Goal: Communication & Community: Answer question/provide support

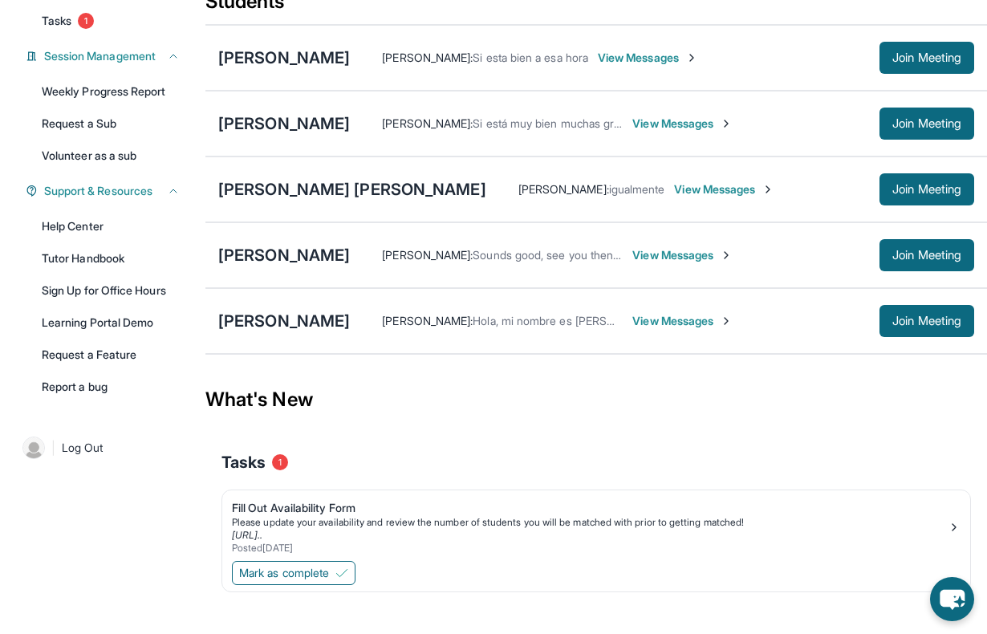
scroll to position [244, 0]
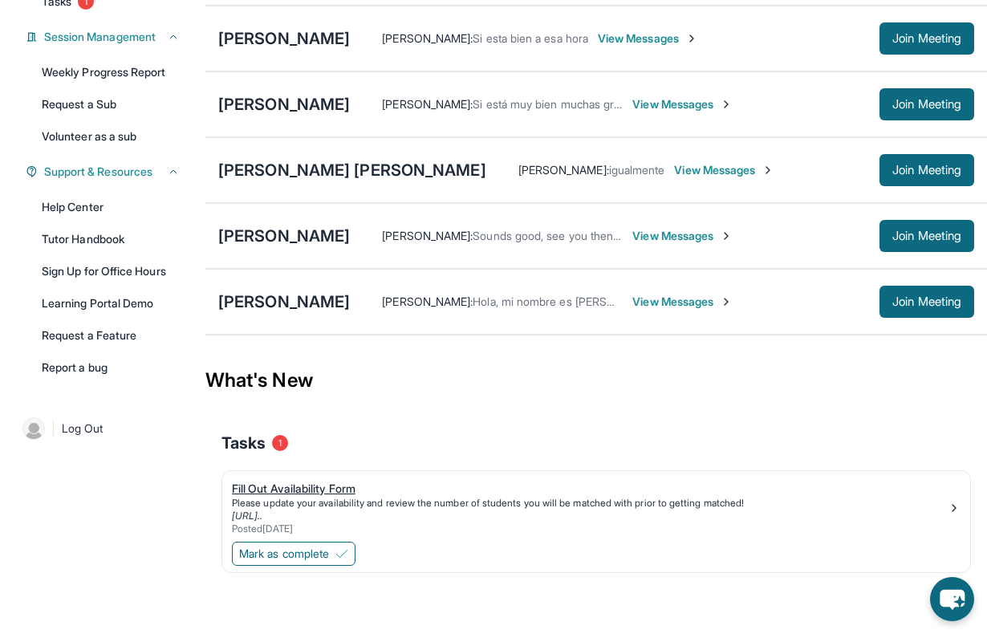
click at [303, 491] on div "Fill Out Availability Form" at bounding box center [590, 489] width 716 height 16
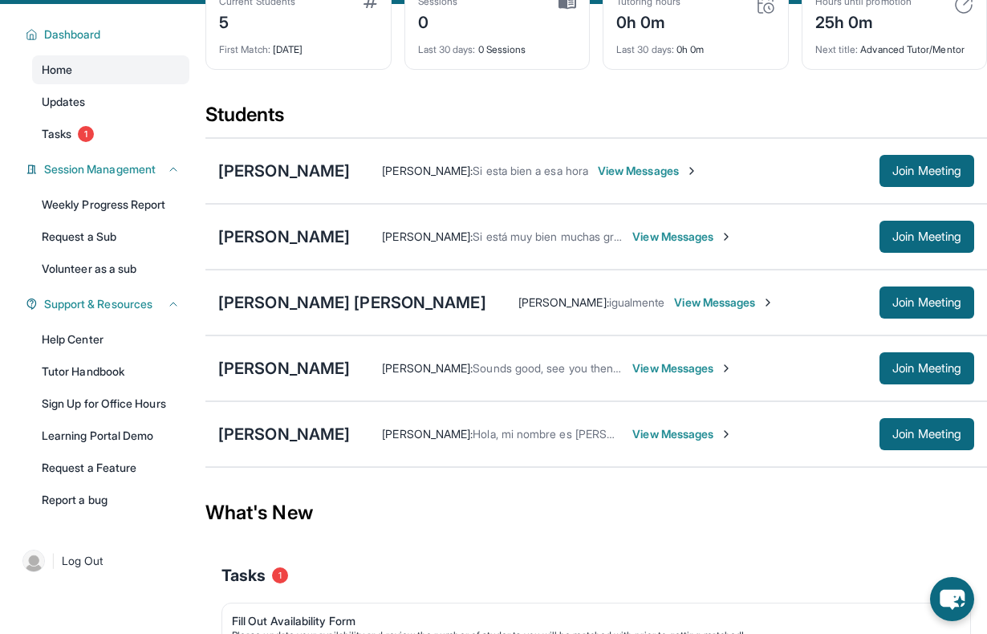
scroll to position [101, 0]
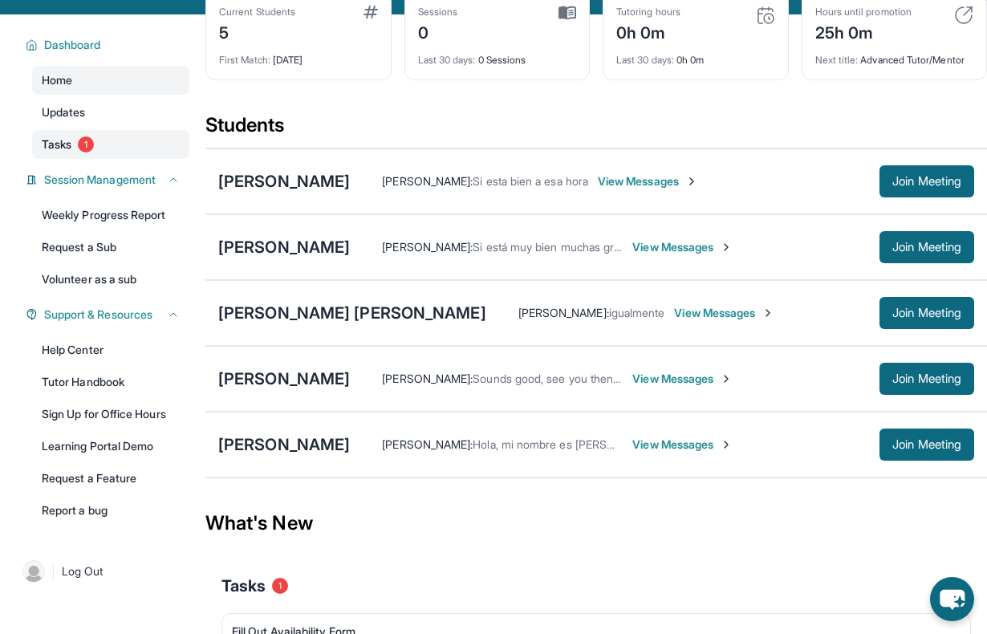
click at [79, 139] on link "Tasks 1" at bounding box center [110, 144] width 157 height 29
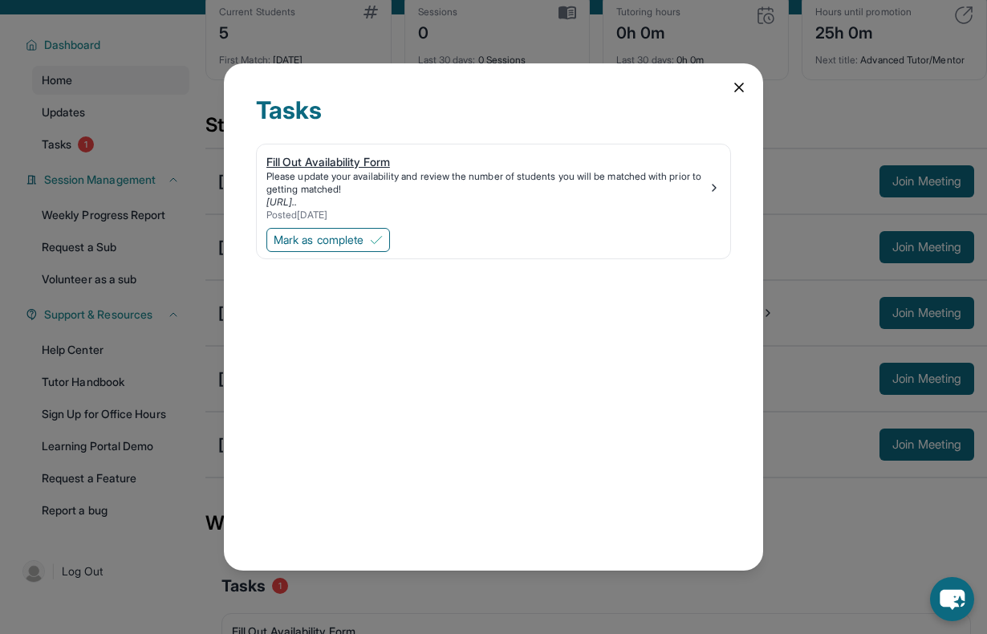
click at [311, 161] on div "Fill Out Availability Form" at bounding box center [488, 162] width 442 height 16
click at [737, 81] on icon at bounding box center [739, 87] width 16 height 16
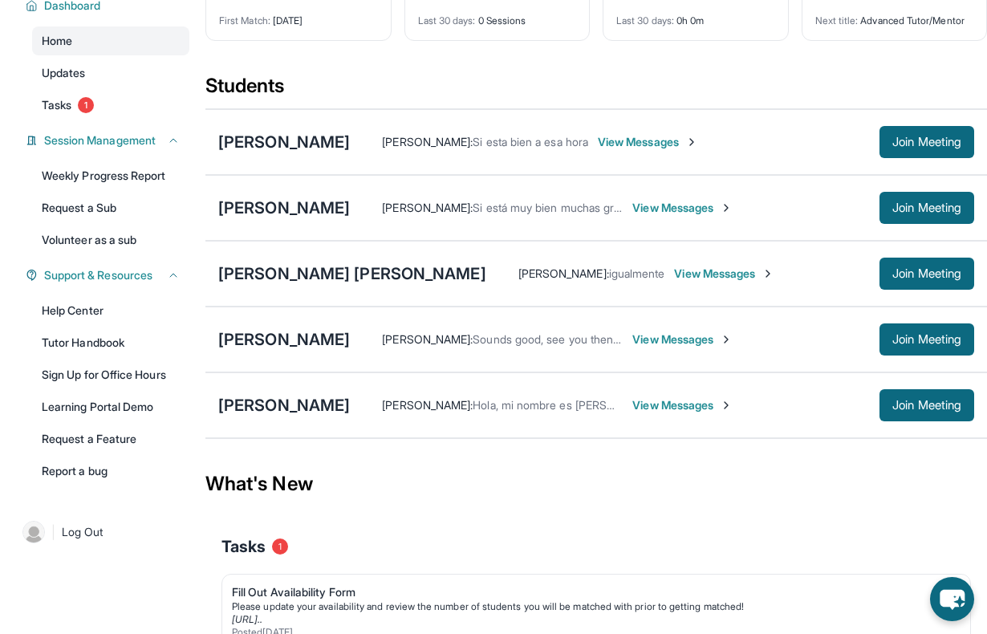
scroll to position [139, 0]
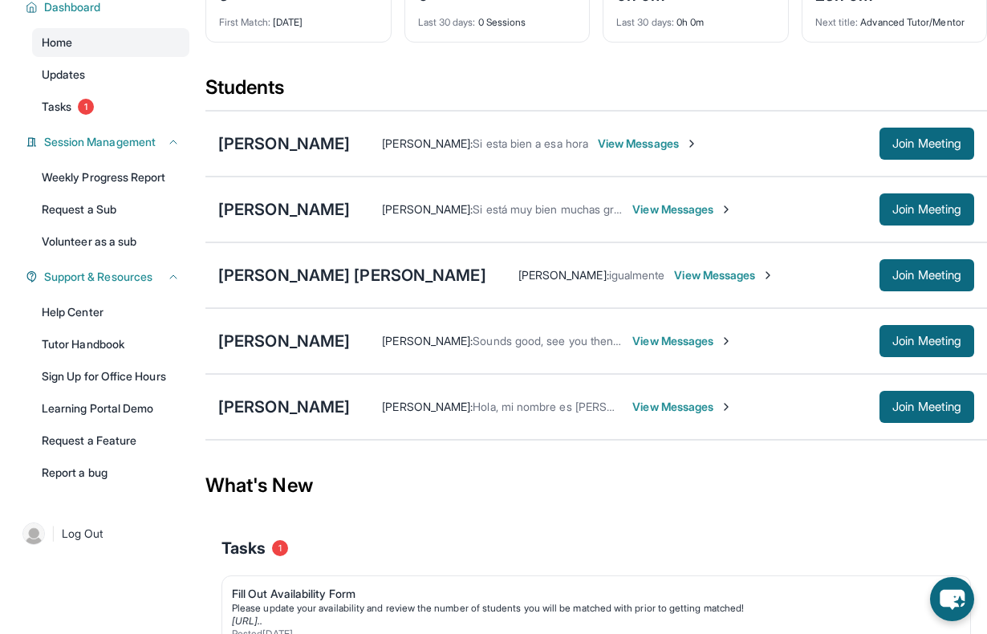
click at [640, 143] on span "View Messages" at bounding box center [648, 144] width 100 height 16
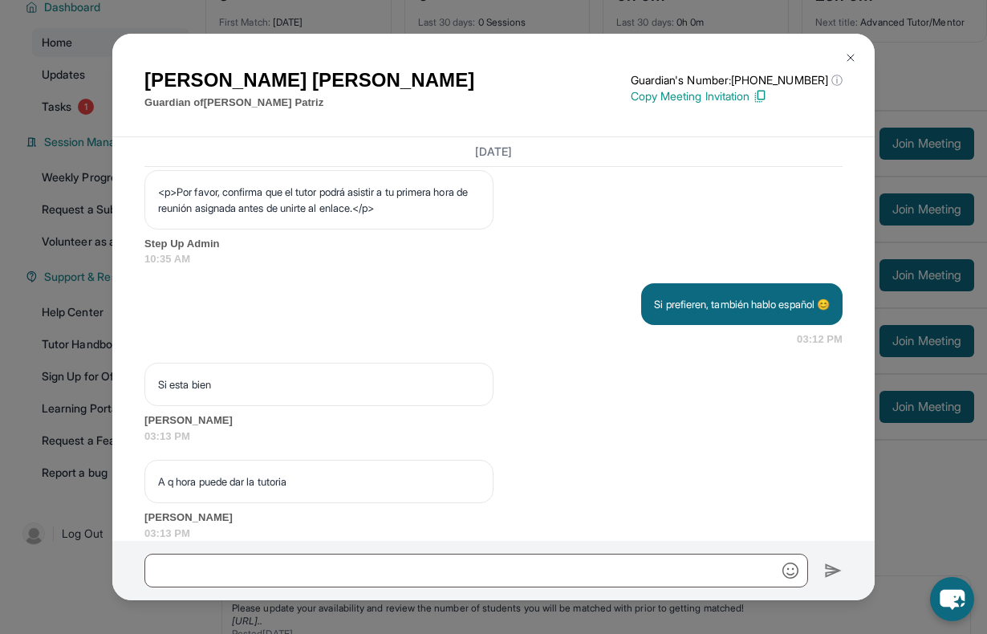
scroll to position [1325, 0]
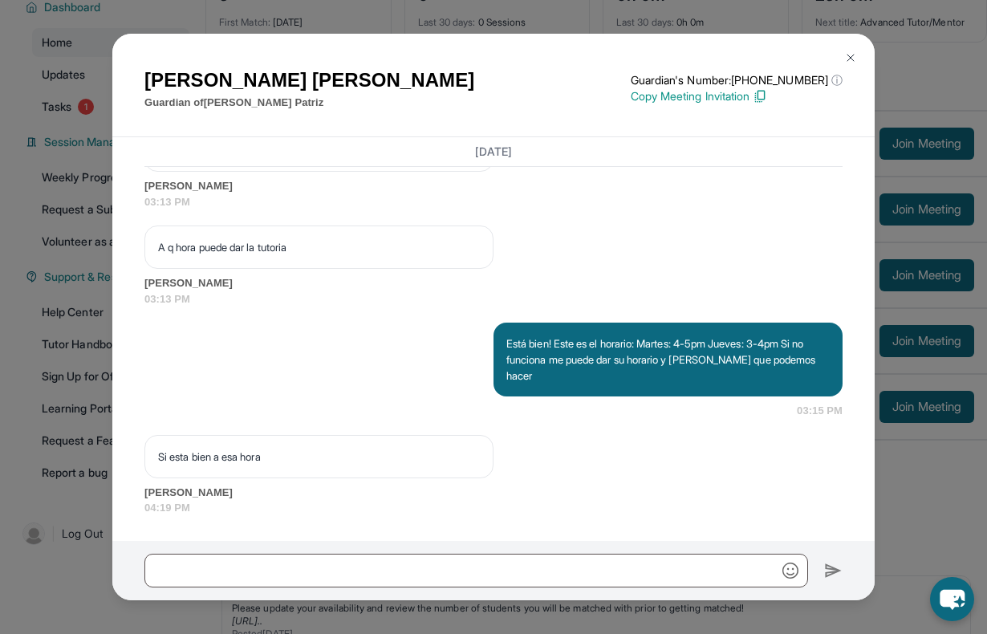
click at [852, 63] on img at bounding box center [851, 57] width 13 height 13
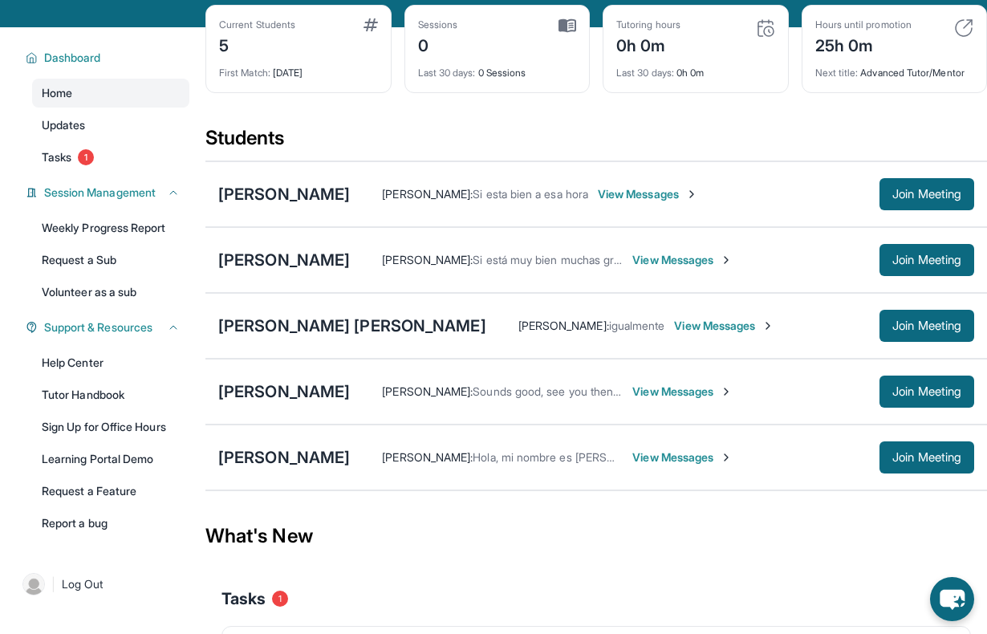
scroll to position [76, 0]
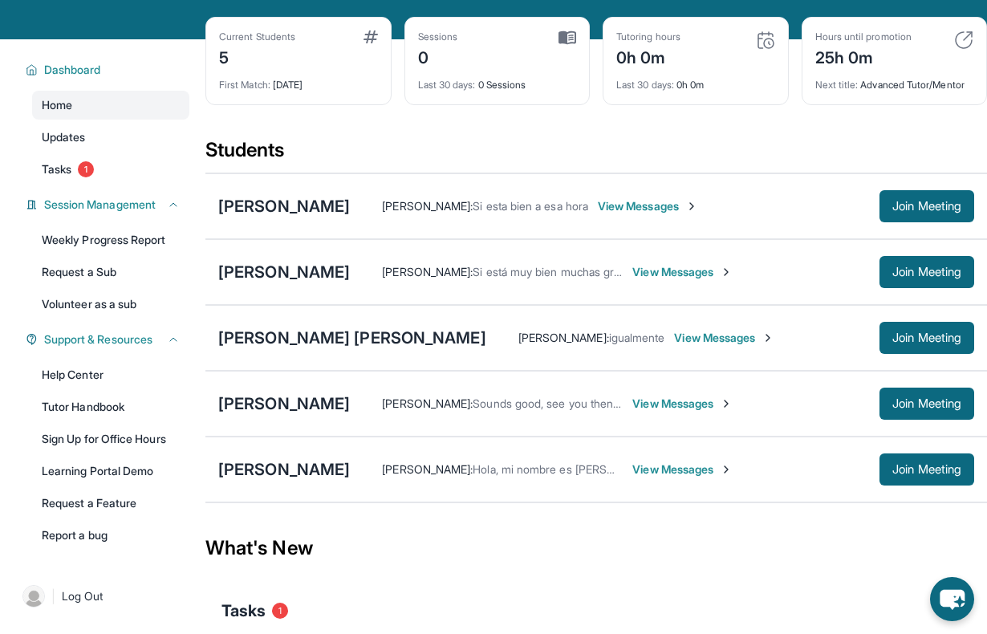
click at [625, 211] on span "View Messages" at bounding box center [648, 206] width 100 height 16
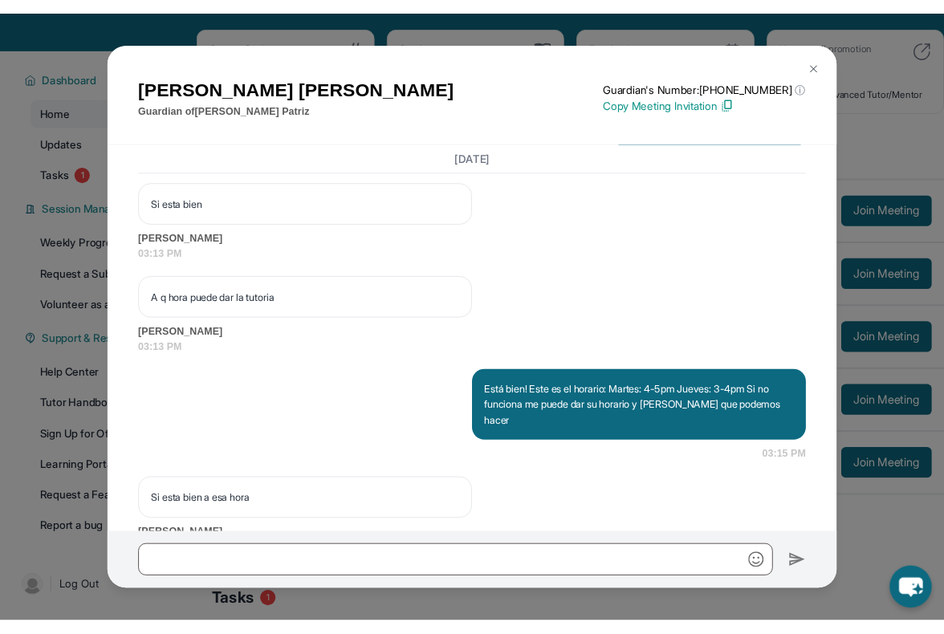
scroll to position [1325, 0]
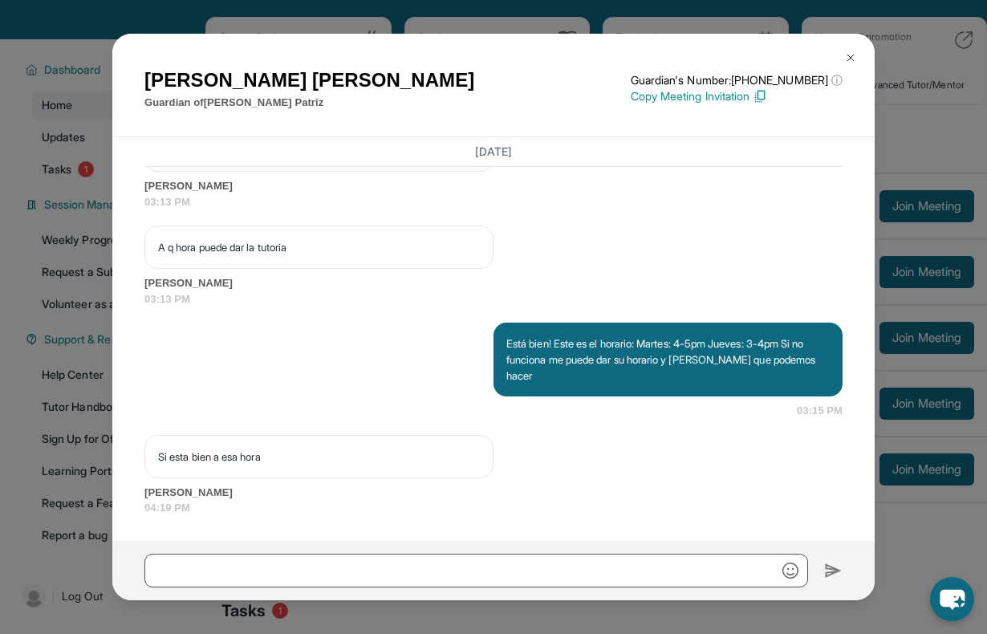
click at [847, 51] on img at bounding box center [851, 57] width 13 height 13
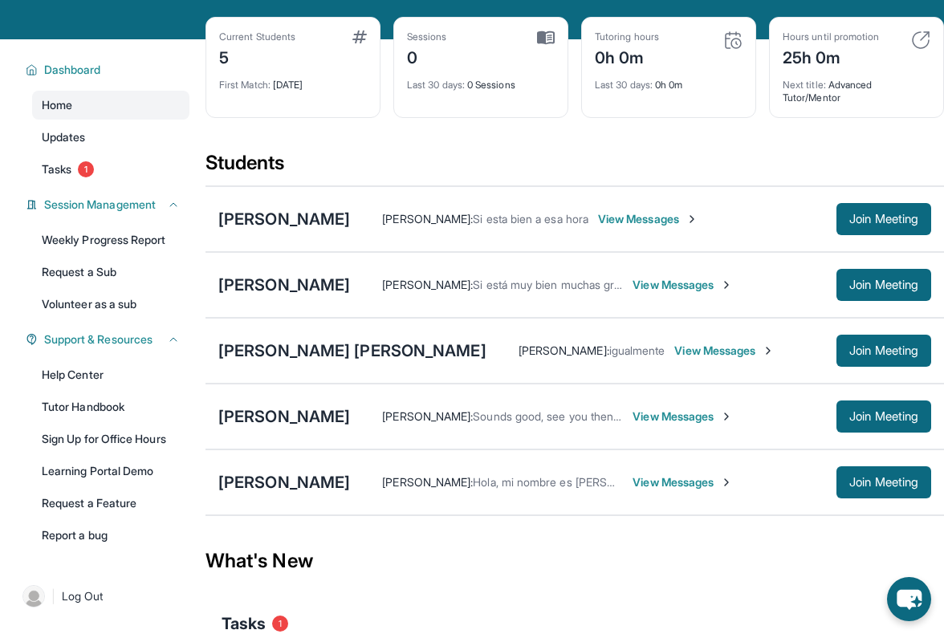
click at [610, 222] on span "View Messages" at bounding box center [648, 219] width 100 height 16
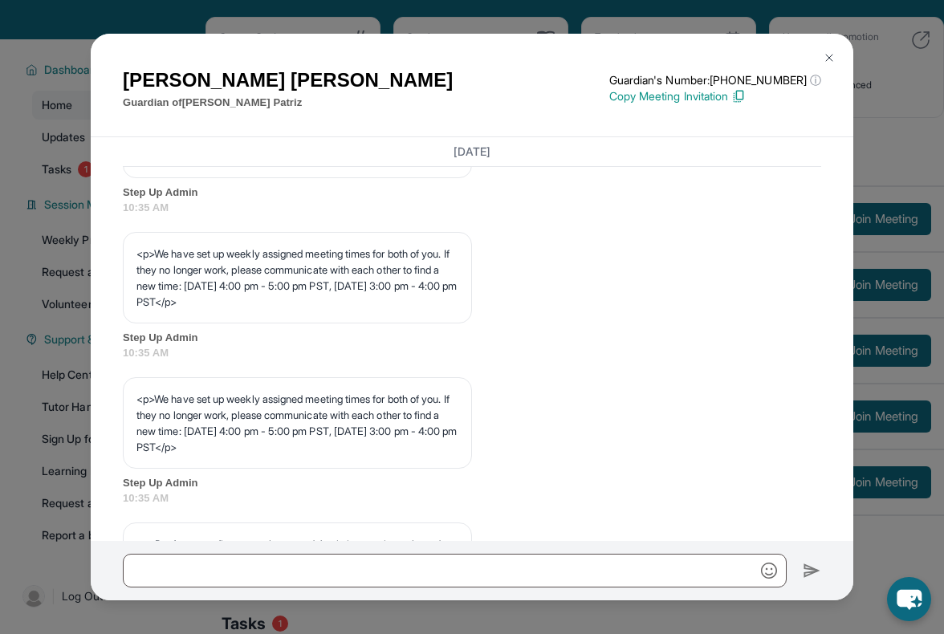
scroll to position [1246, 0]
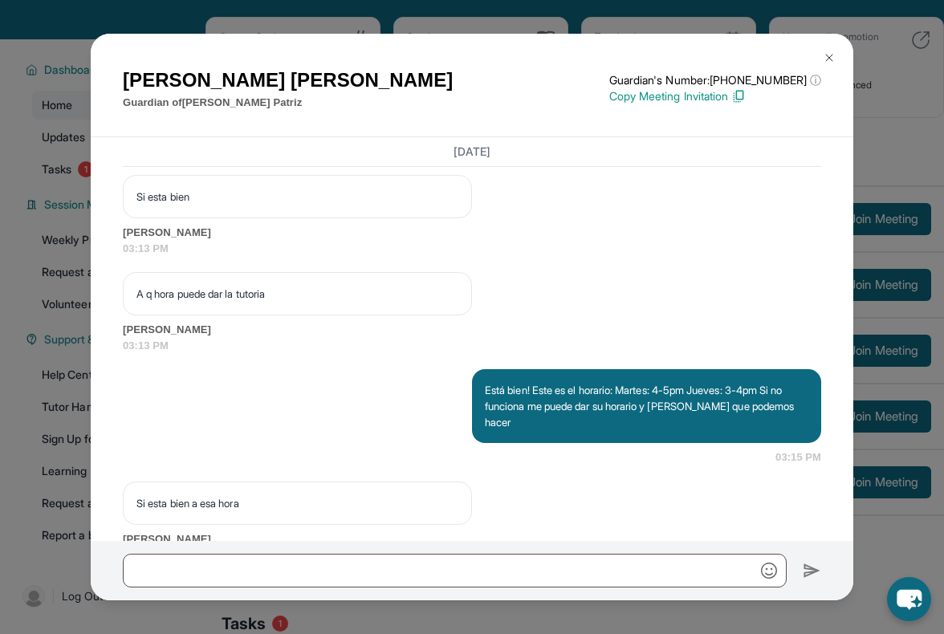
click at [829, 51] on img at bounding box center [829, 57] width 13 height 13
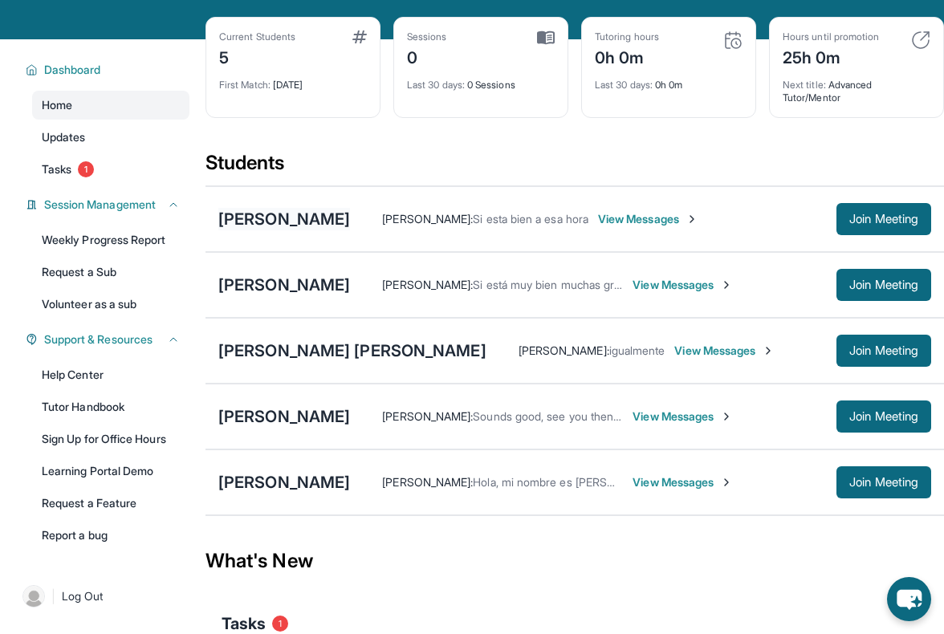
click at [287, 221] on div "[PERSON_NAME]" at bounding box center [284, 219] width 132 height 22
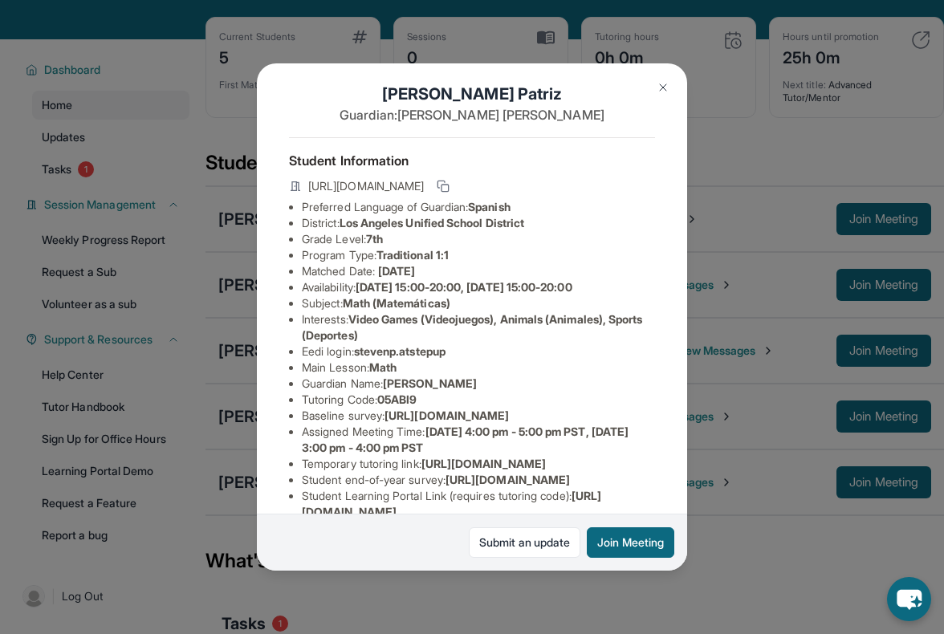
scroll to position [0, 0]
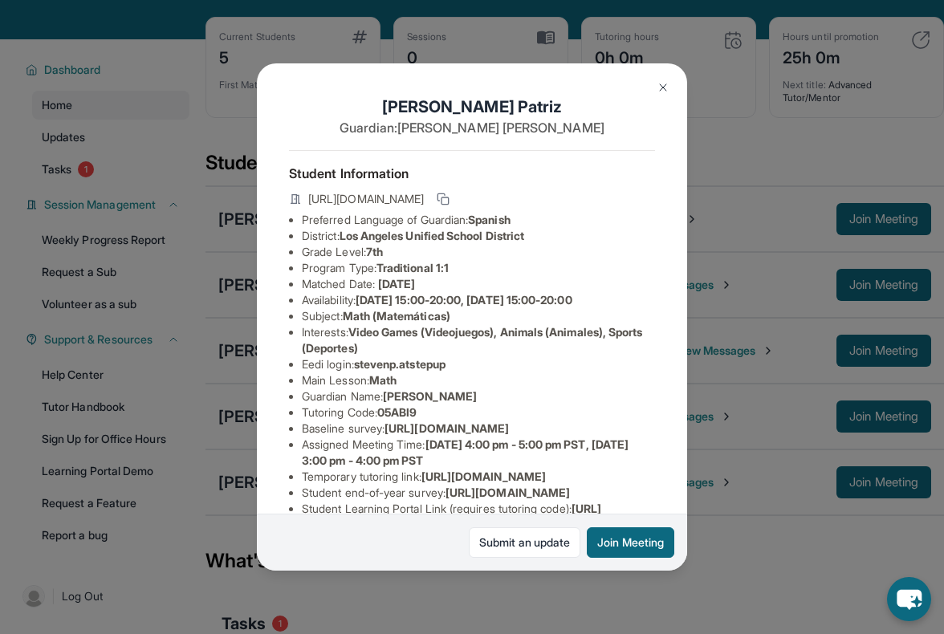
click at [666, 85] on img at bounding box center [663, 87] width 13 height 13
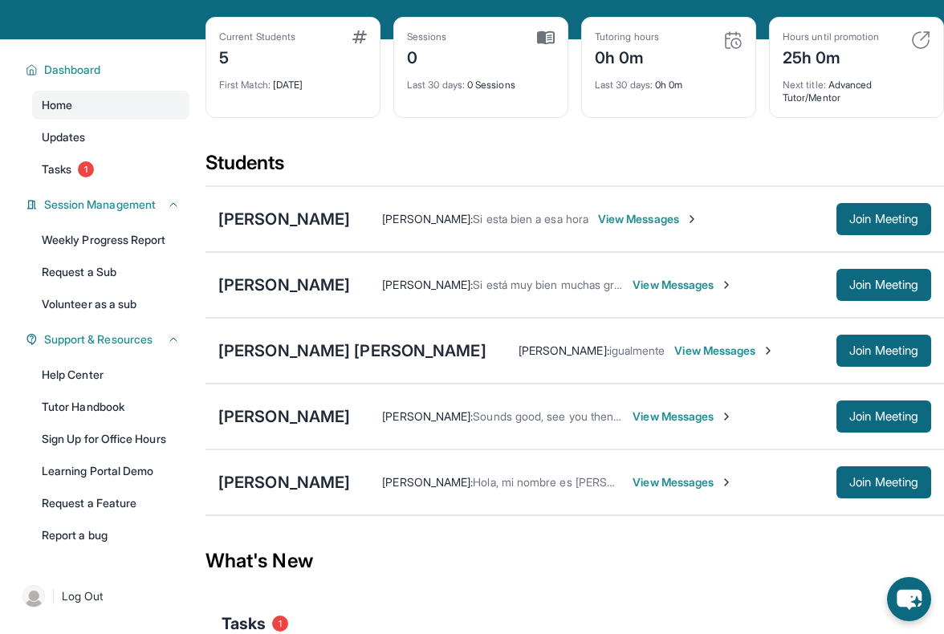
click at [633, 222] on span "View Messages" at bounding box center [648, 219] width 100 height 16
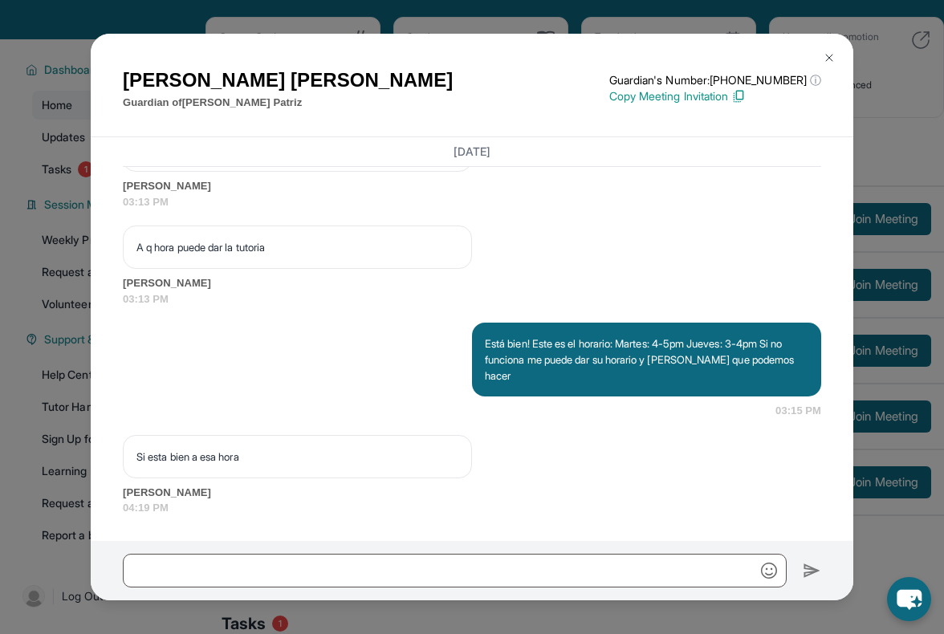
scroll to position [1325, 0]
click at [831, 55] on img at bounding box center [829, 57] width 13 height 13
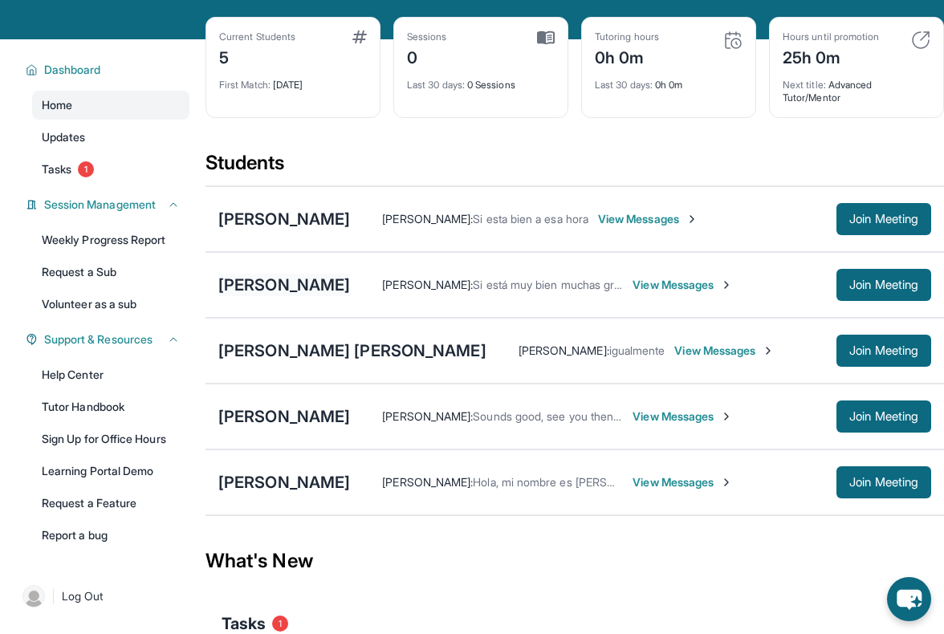
click at [265, 284] on div "[PERSON_NAME]" at bounding box center [284, 285] width 132 height 22
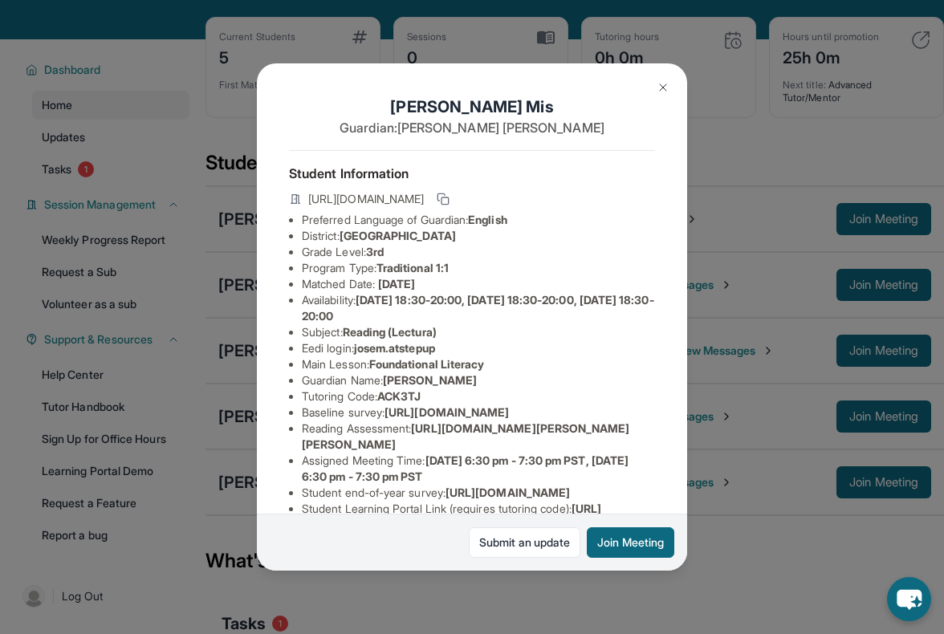
click at [672, 88] on button at bounding box center [663, 87] width 32 height 32
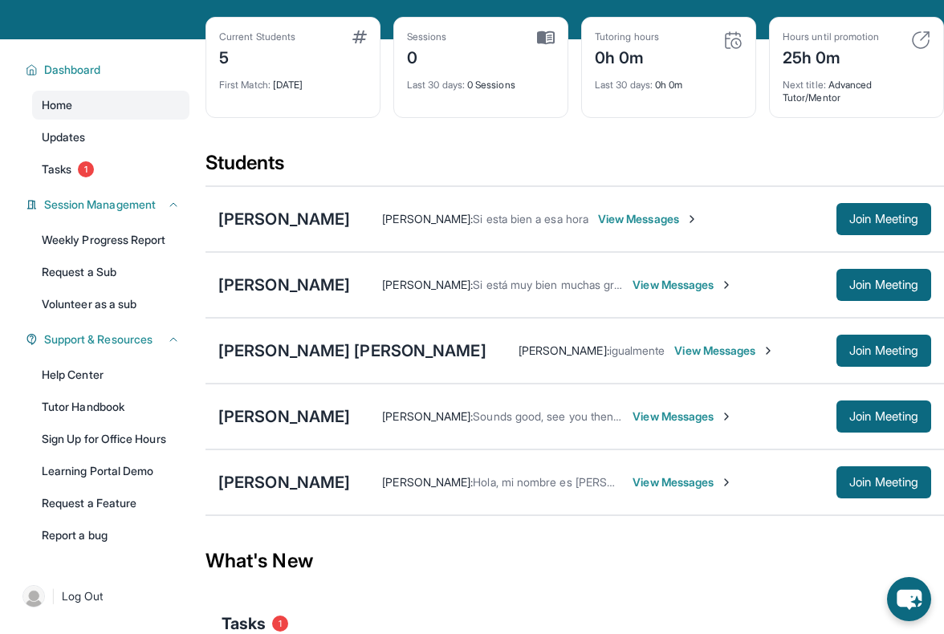
click at [599, 293] on div "[PERSON_NAME] : Si está muy bien muchas gracias View Messages Join Meeting" at bounding box center [640, 285] width 581 height 32
click at [633, 291] on span "View Messages" at bounding box center [683, 285] width 100 height 16
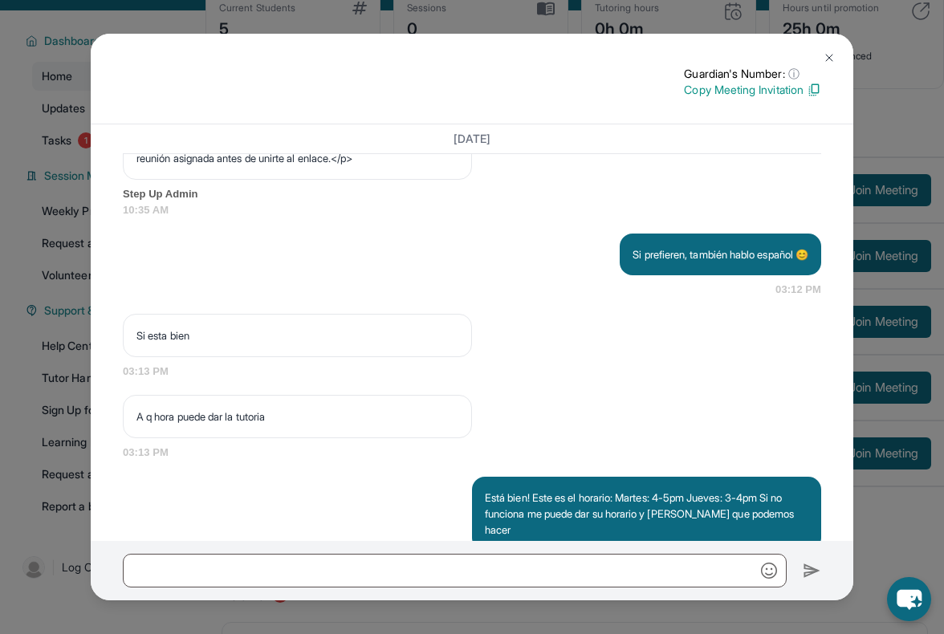
scroll to position [1126, 0]
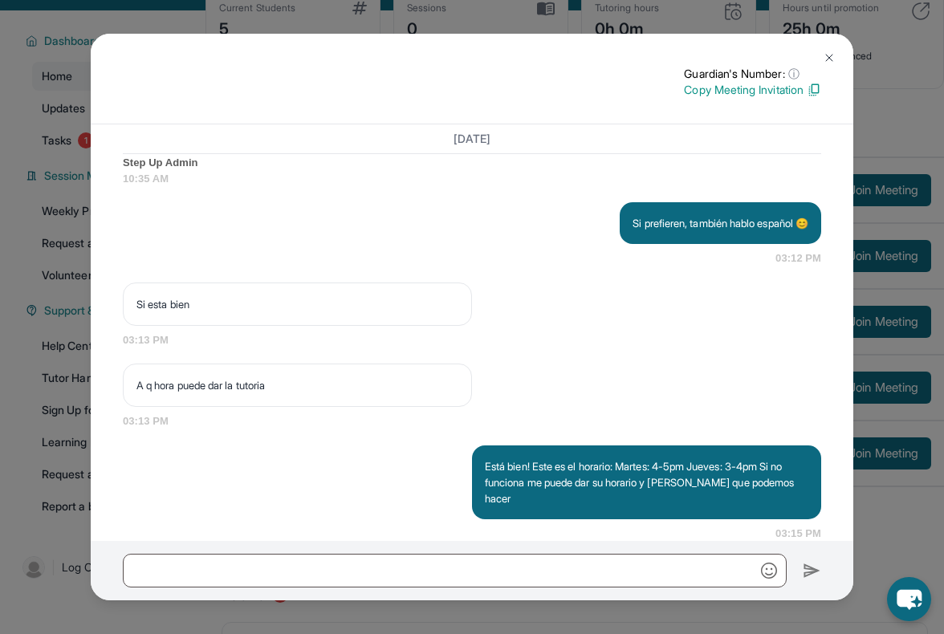
click at [830, 51] on img at bounding box center [829, 57] width 13 height 13
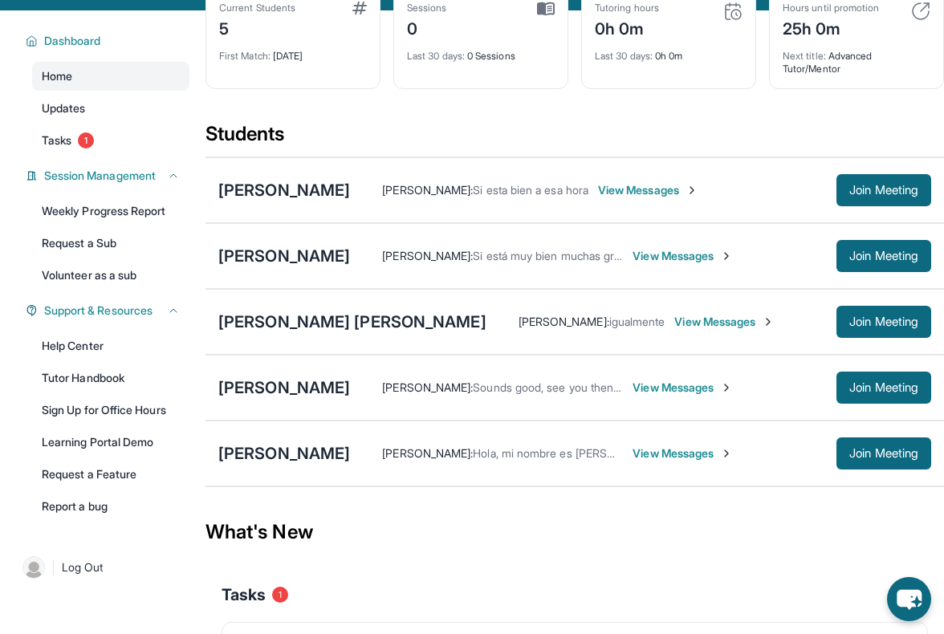
click at [633, 259] on span "View Messages" at bounding box center [683, 256] width 100 height 16
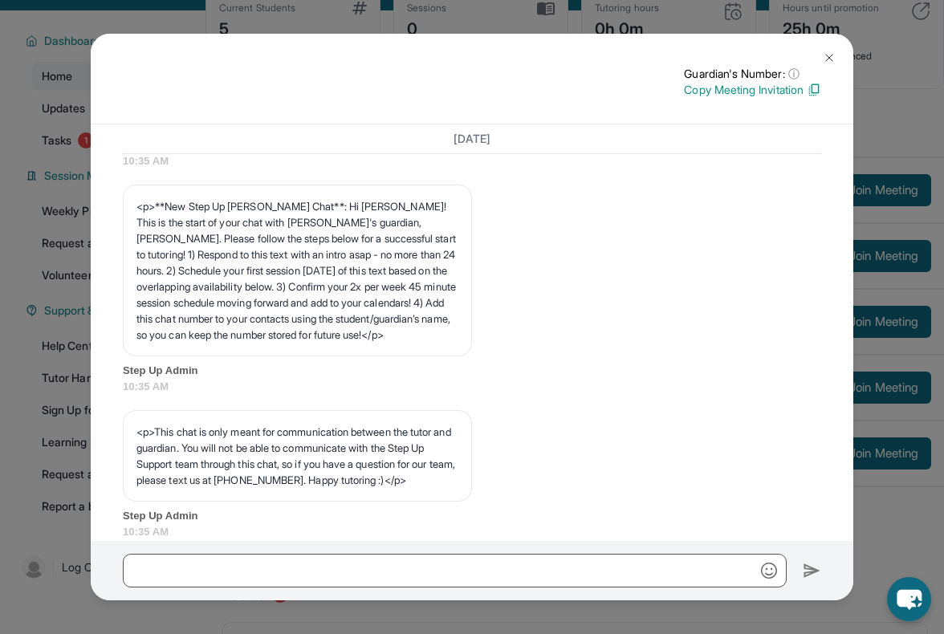
scroll to position [0, 0]
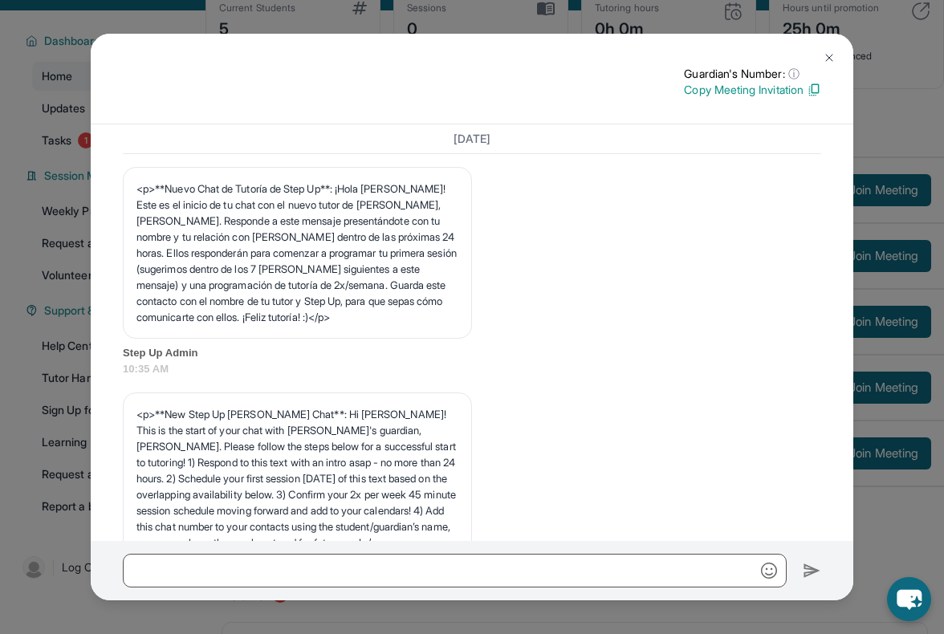
click at [825, 58] on img at bounding box center [829, 57] width 13 height 13
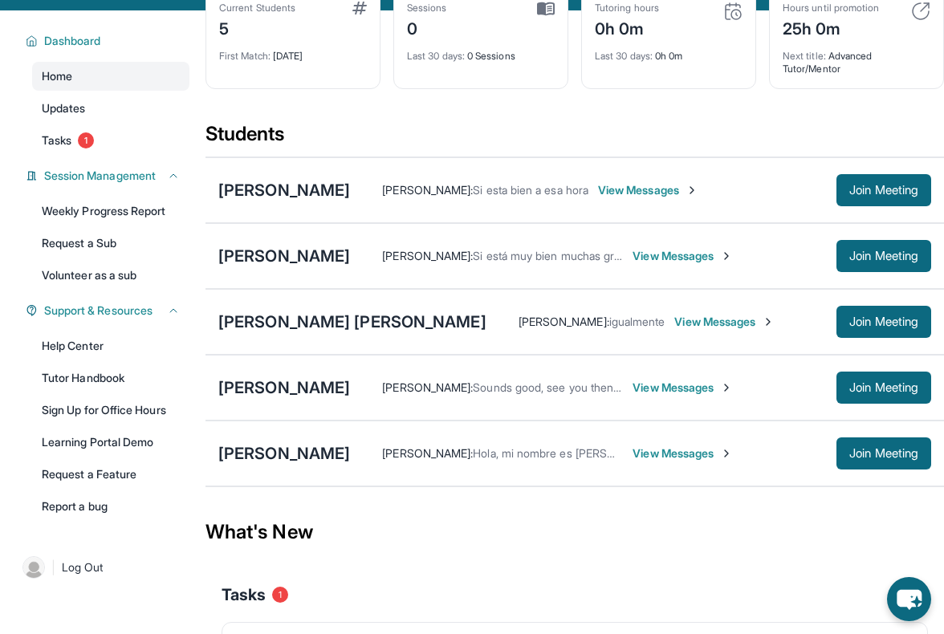
click at [633, 257] on span "View Messages" at bounding box center [683, 256] width 100 height 16
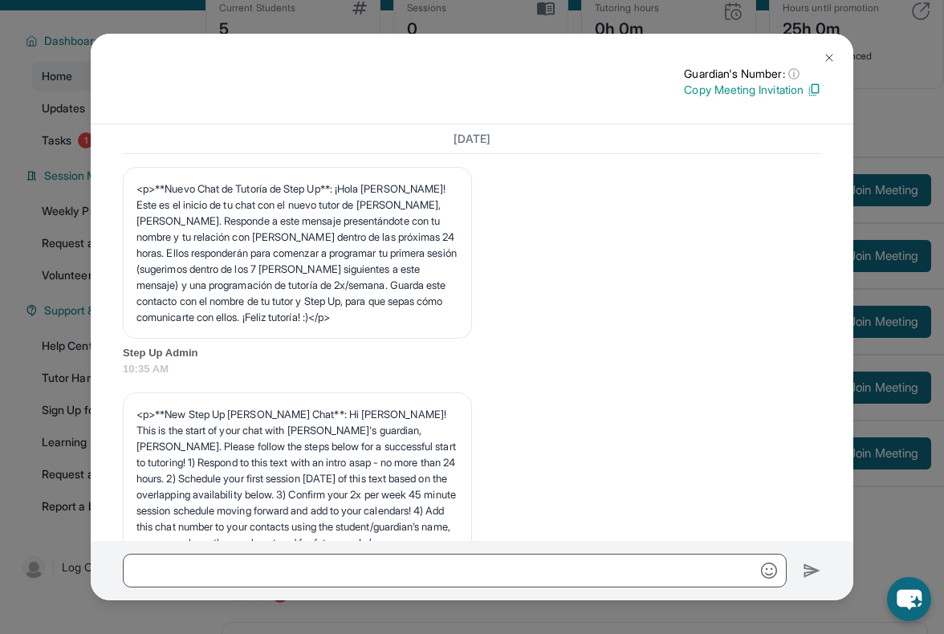
click at [832, 59] on img at bounding box center [829, 57] width 13 height 13
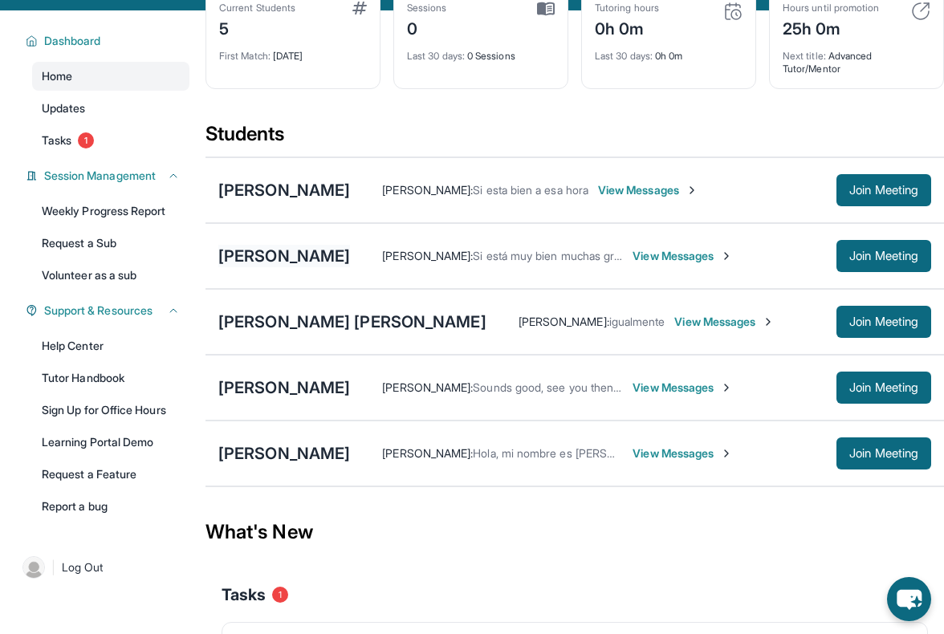
click at [268, 255] on div "[PERSON_NAME]" at bounding box center [284, 256] width 132 height 22
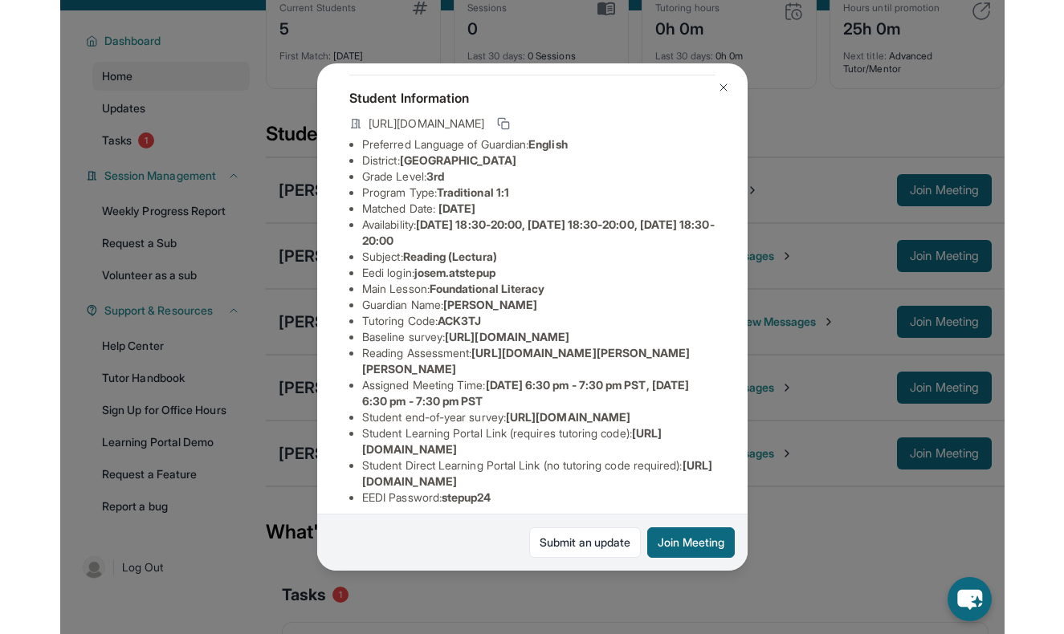
scroll to position [216, 0]
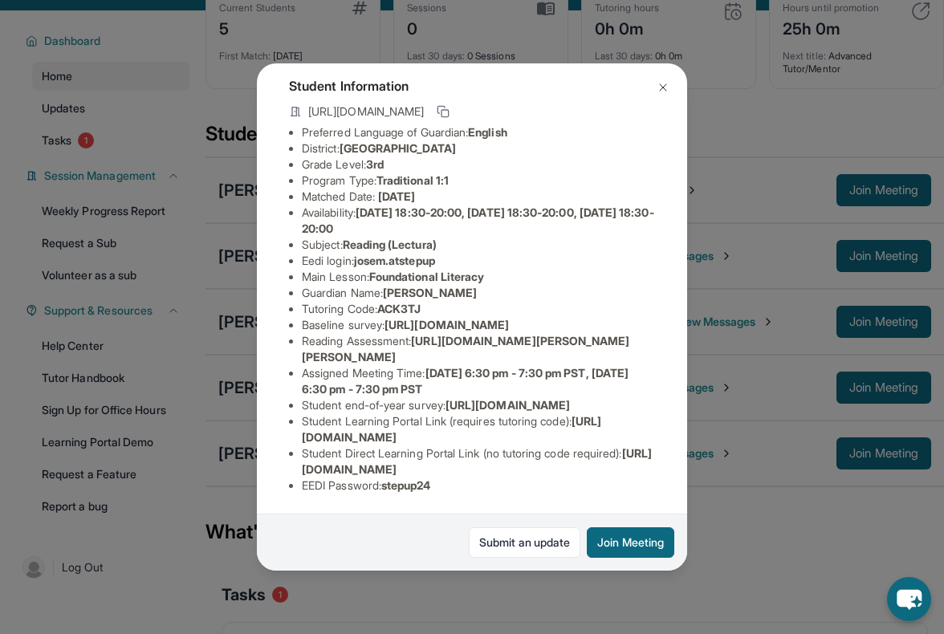
click at [659, 88] on img at bounding box center [663, 87] width 13 height 13
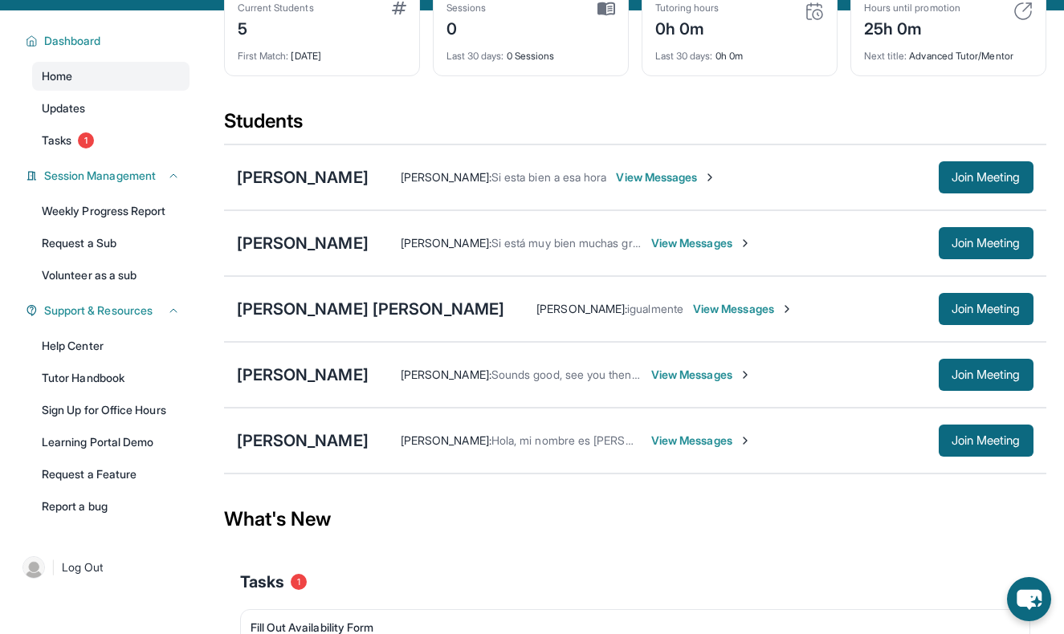
click at [619, 180] on span "View Messages" at bounding box center [666, 177] width 100 height 16
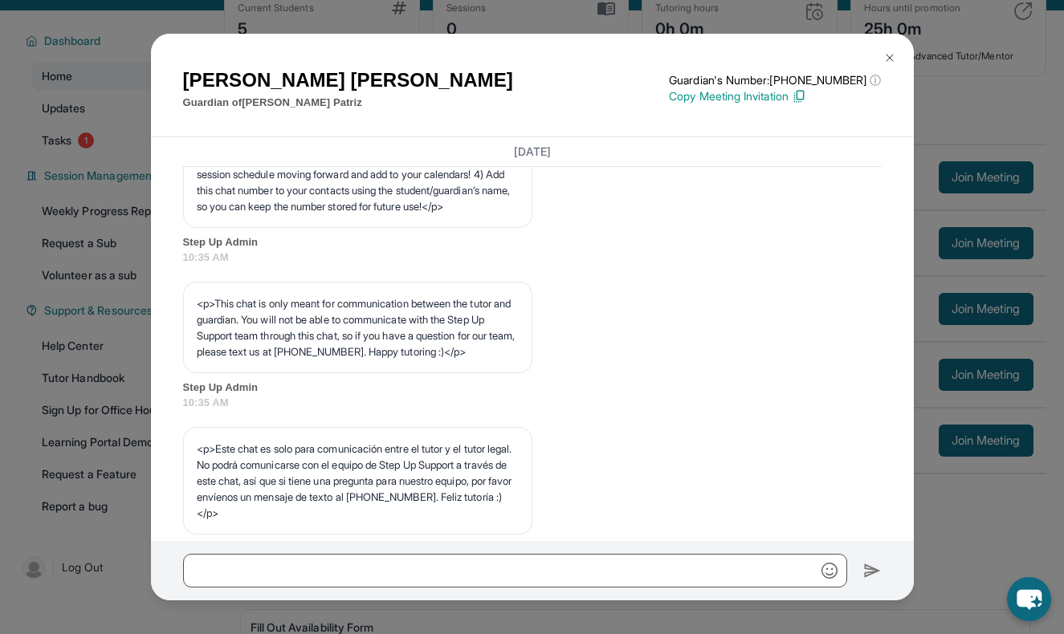
scroll to position [83, 0]
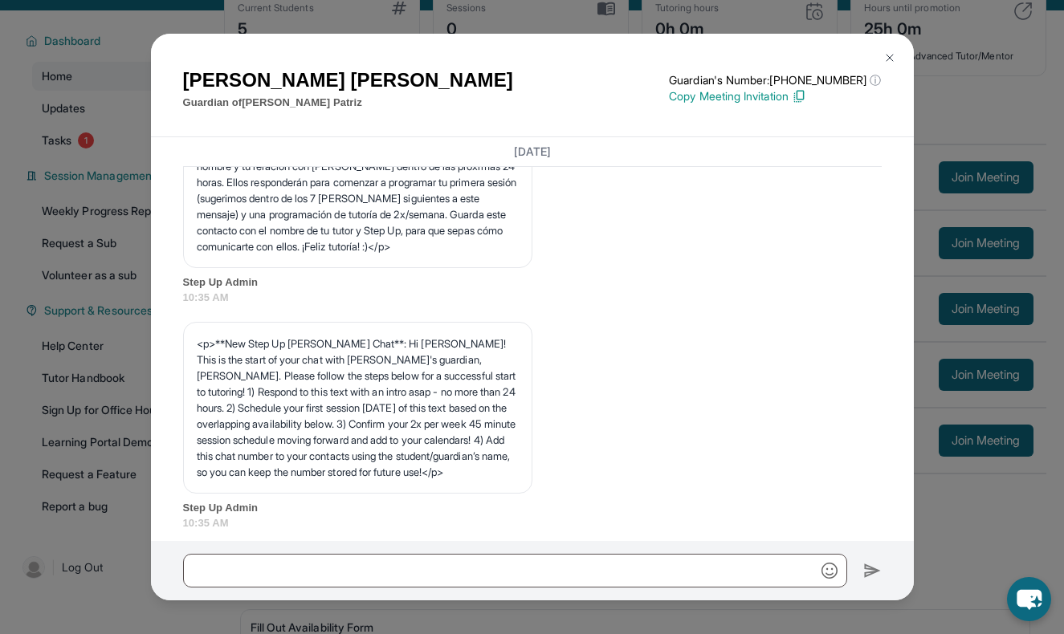
click at [891, 51] on img at bounding box center [889, 57] width 13 height 13
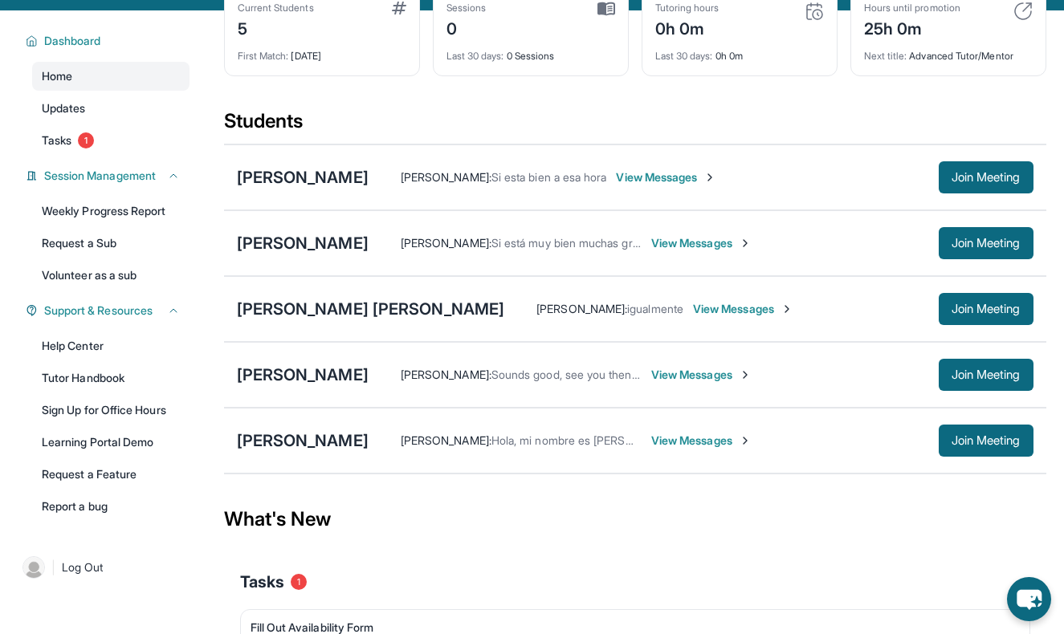
click at [693, 303] on span "View Messages" at bounding box center [743, 309] width 100 height 16
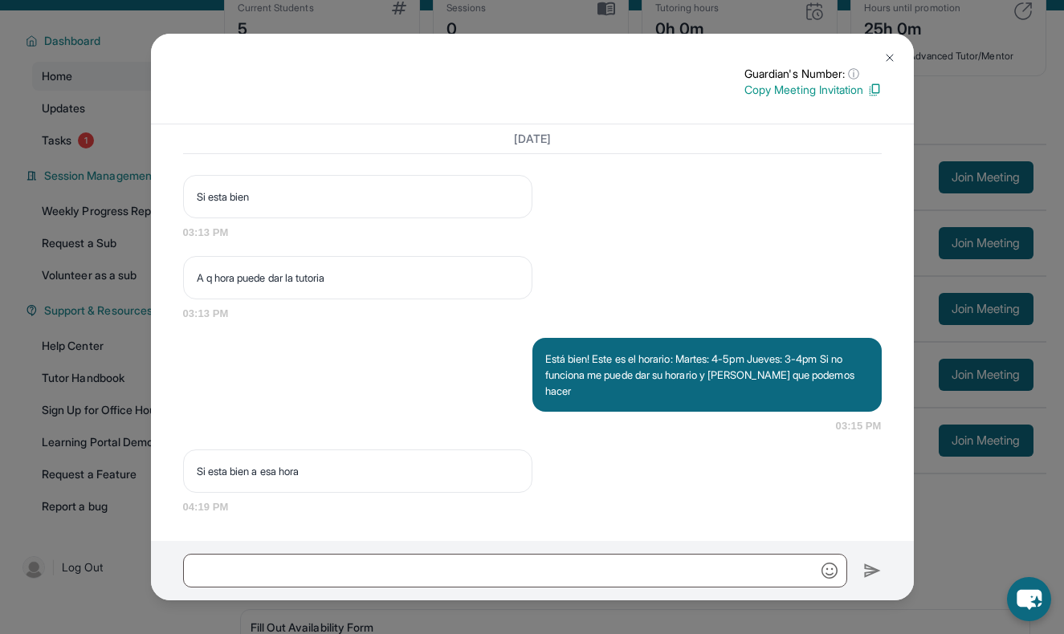
scroll to position [244, 0]
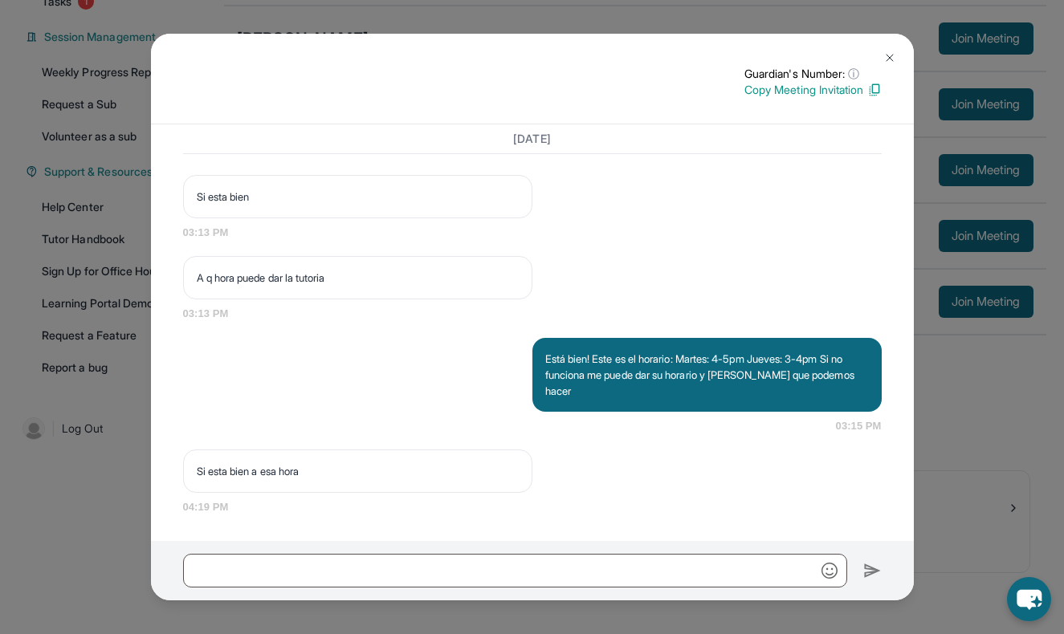
click at [887, 63] on img at bounding box center [889, 57] width 13 height 13
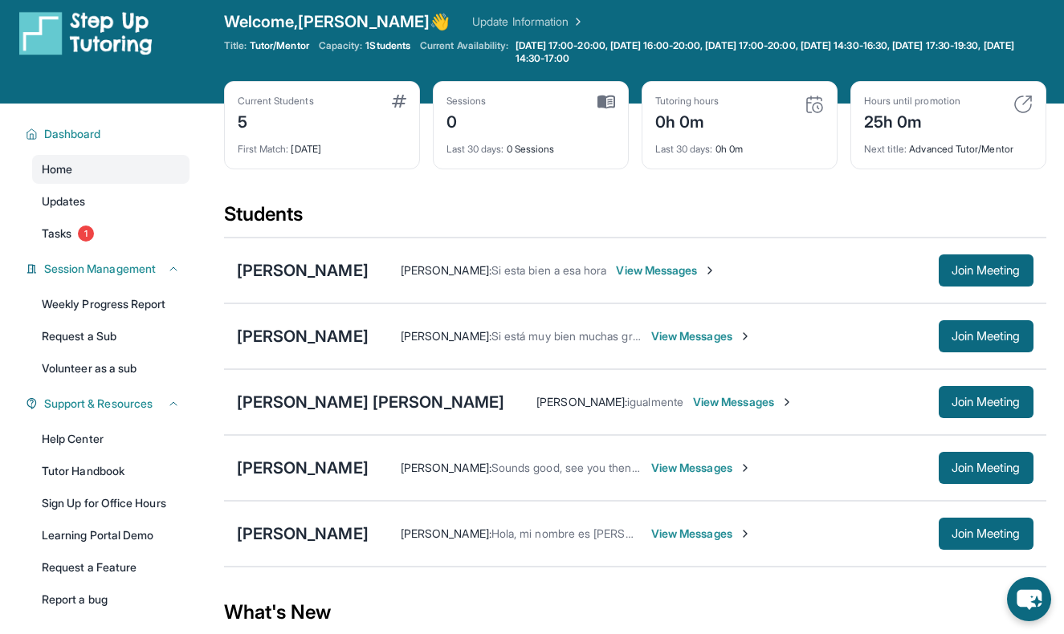
scroll to position [0, 0]
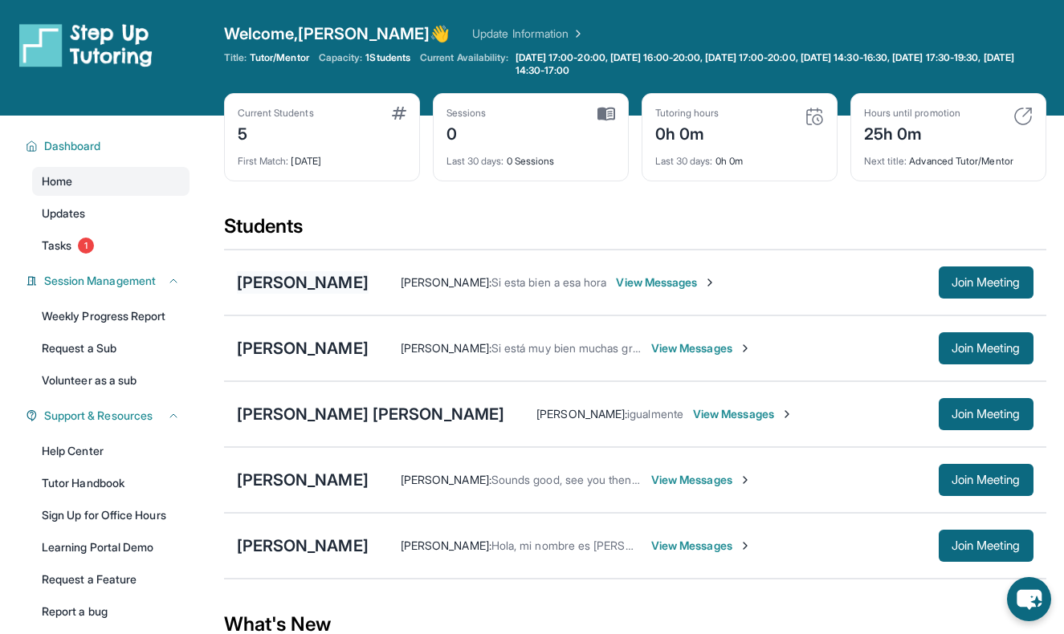
click at [295, 279] on div "[PERSON_NAME]" at bounding box center [303, 282] width 132 height 22
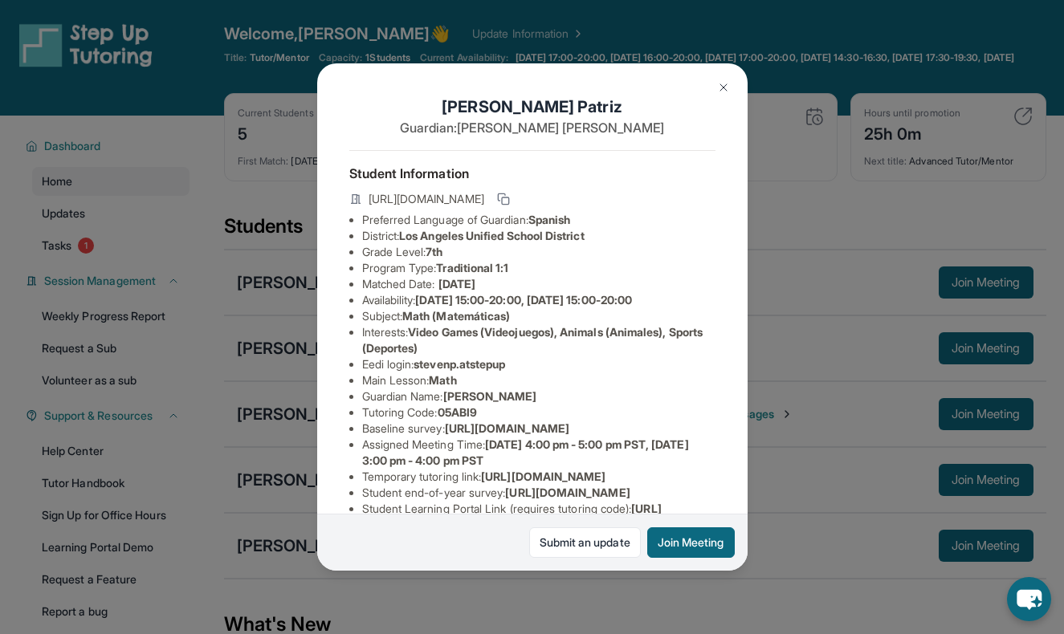
click at [732, 83] on button at bounding box center [723, 87] width 32 height 32
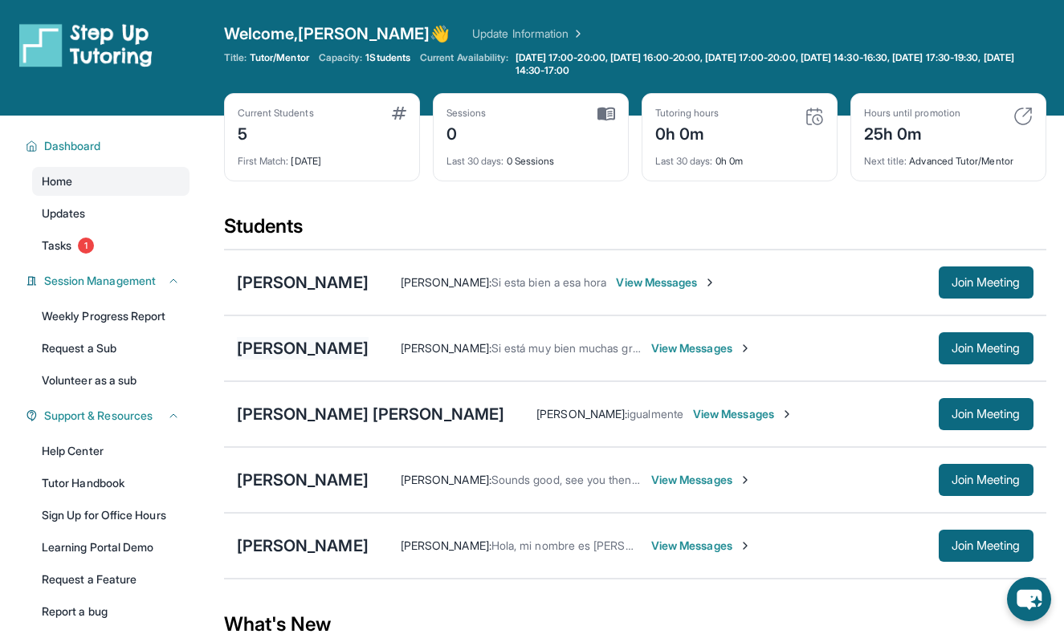
click at [277, 356] on div "[PERSON_NAME]" at bounding box center [303, 348] width 132 height 22
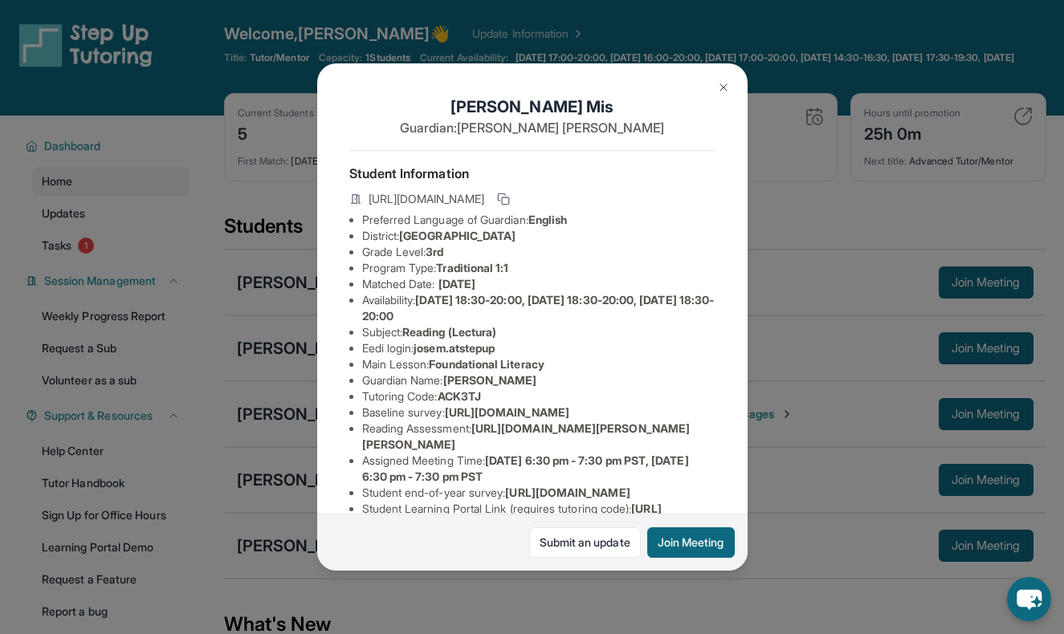
click at [715, 87] on button at bounding box center [723, 87] width 32 height 32
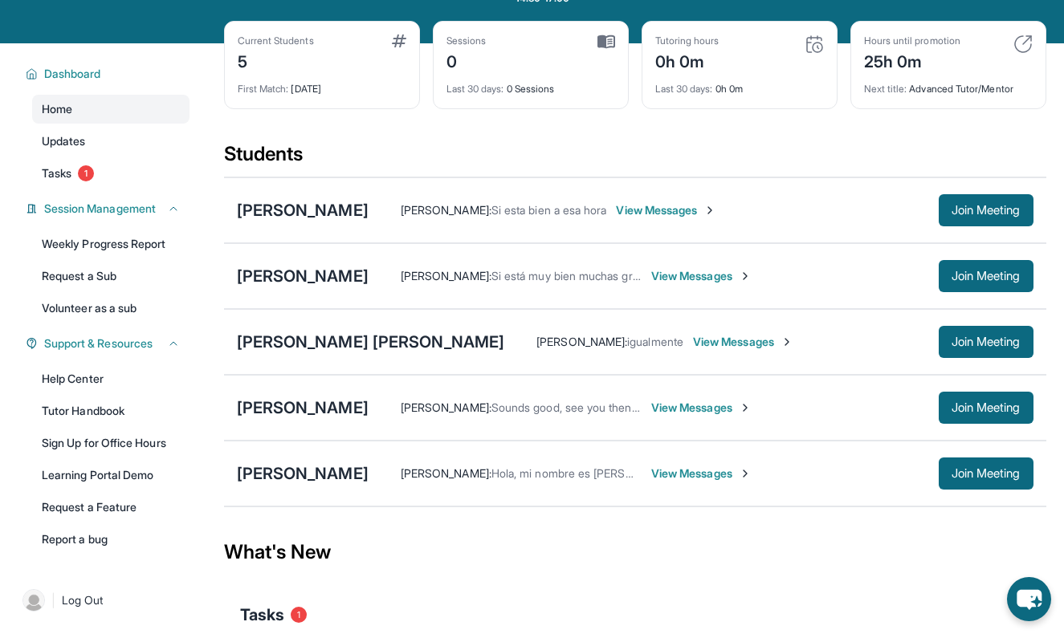
scroll to position [78, 0]
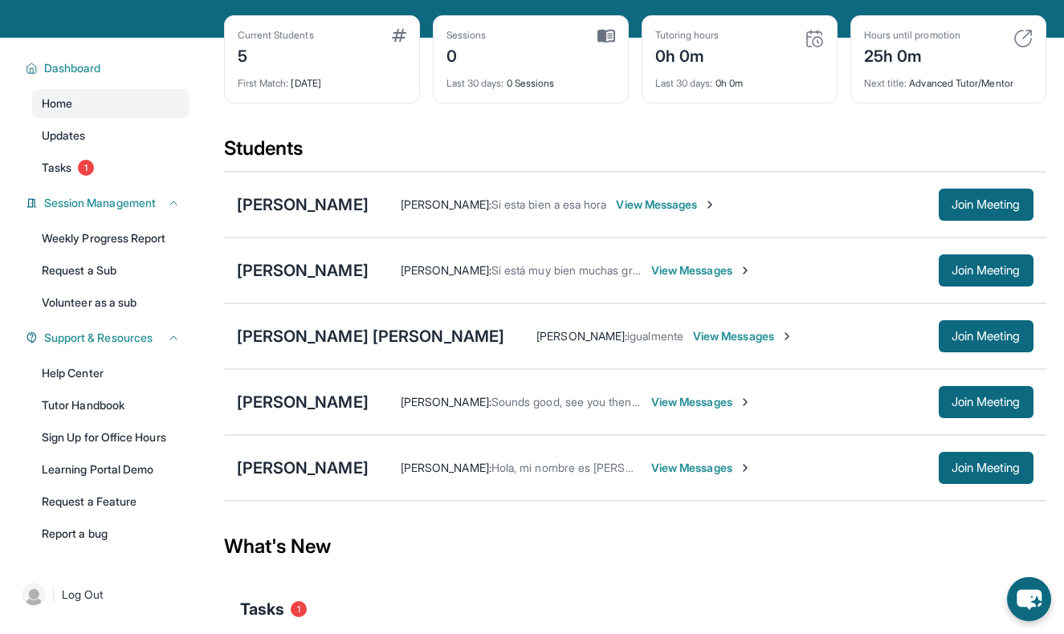
click at [539, 455] on div "[PERSON_NAME] : [PERSON_NAME], mi nombre es [PERSON_NAME] y seré la tutora en l…" at bounding box center [700, 468] width 665 height 32
click at [625, 476] on div "[PERSON_NAME] : [PERSON_NAME], mi nombre es [PERSON_NAME] y seré la tutora en l…" at bounding box center [700, 468] width 665 height 32
click at [651, 466] on span "View Messages" at bounding box center [701, 468] width 100 height 16
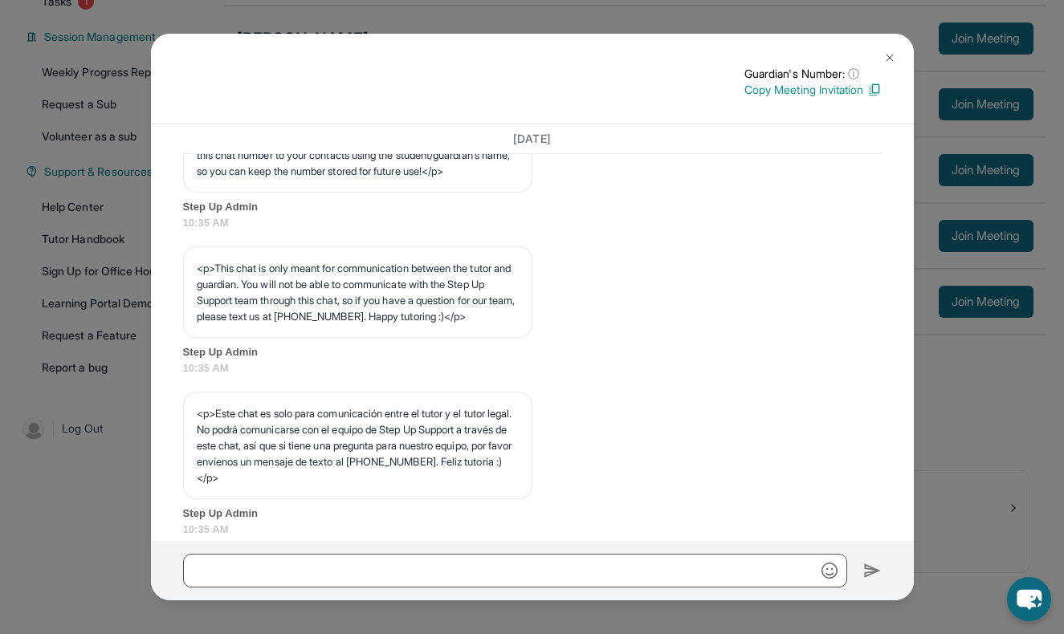
scroll to position [334, 0]
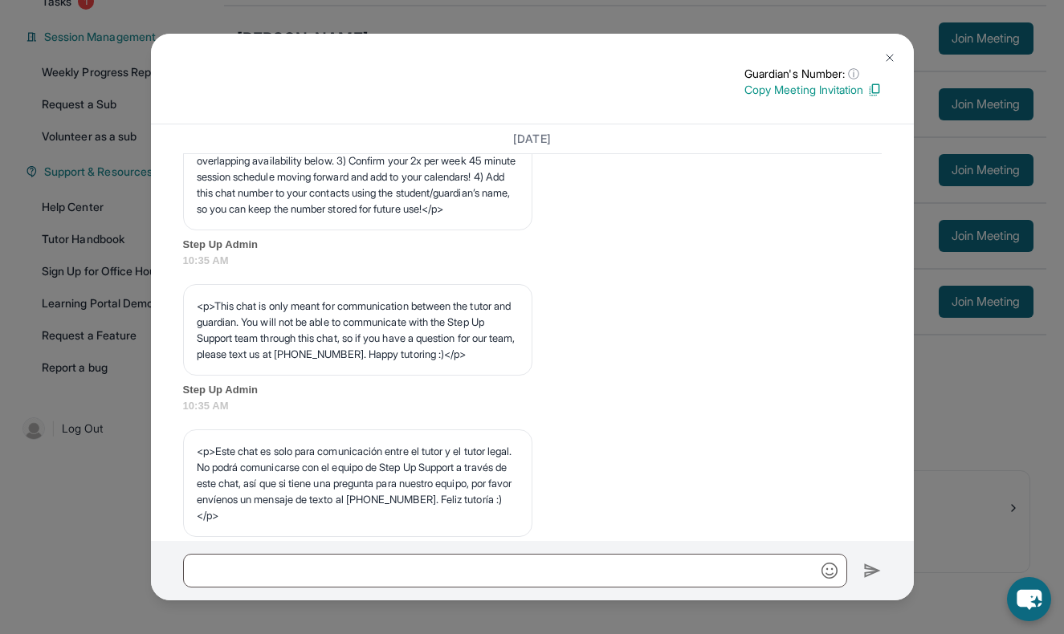
click at [891, 58] on img at bounding box center [889, 57] width 13 height 13
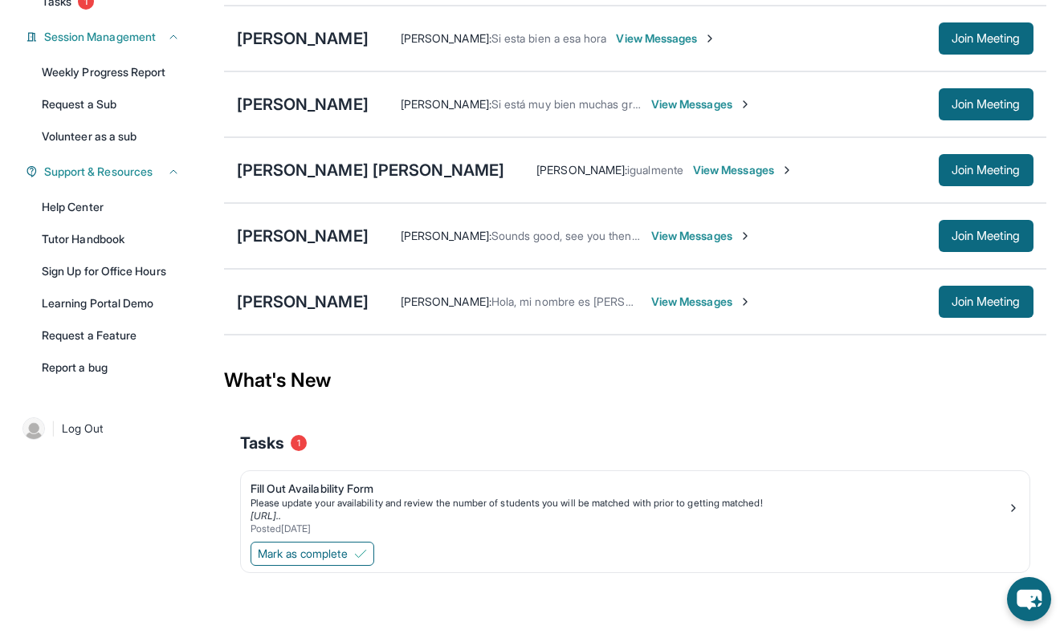
click at [400, 373] on div "What's New" at bounding box center [635, 380] width 822 height 71
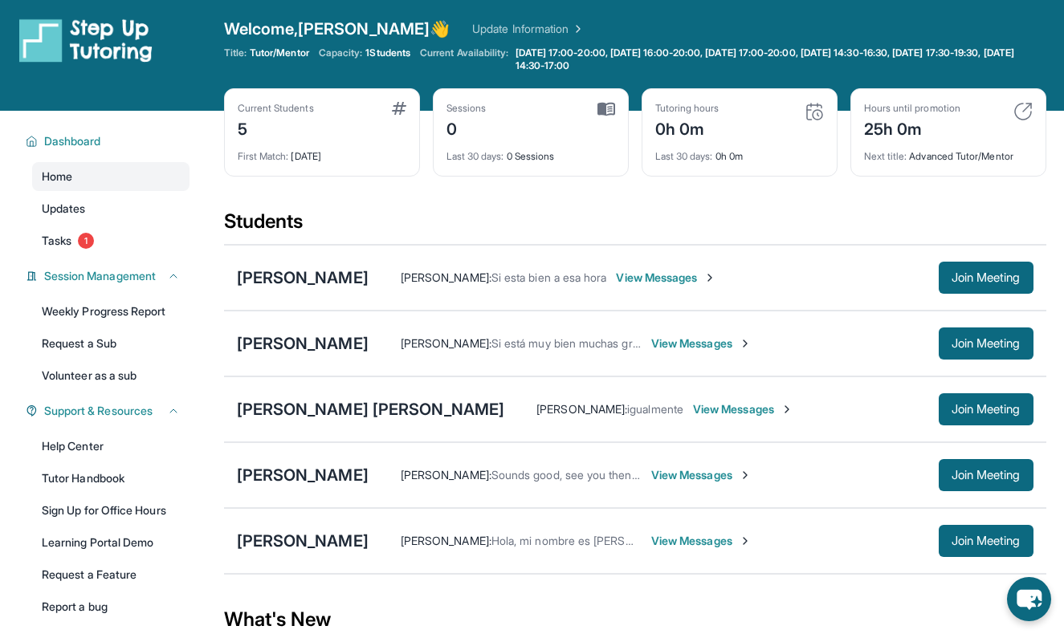
scroll to position [0, 0]
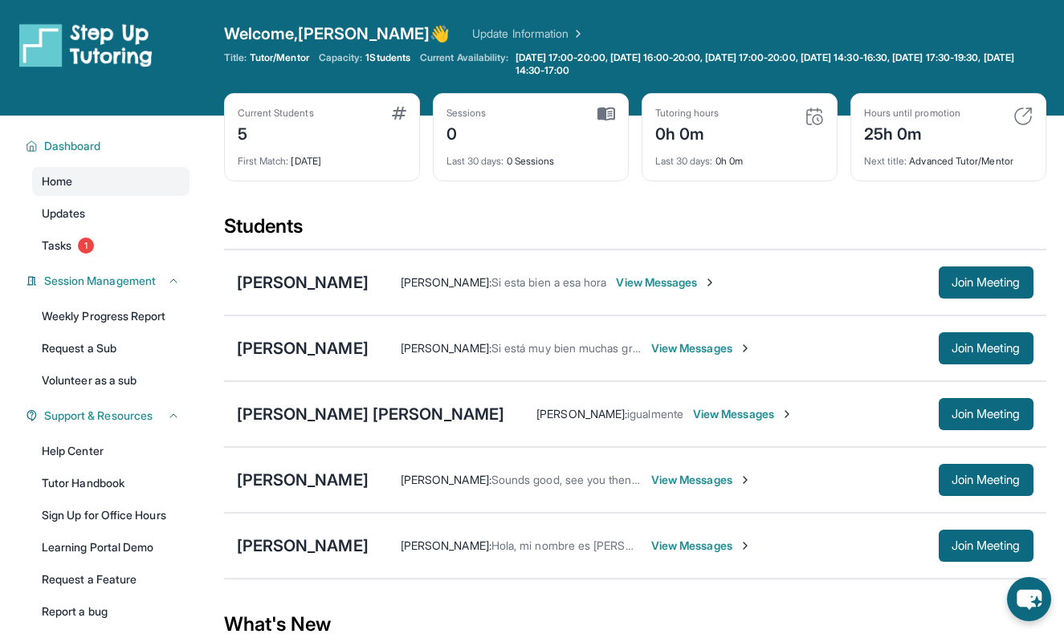
click at [377, 58] on span "1 Students" at bounding box center [387, 57] width 45 height 13
click at [378, 58] on span "1 Students" at bounding box center [387, 57] width 45 height 13
click at [347, 53] on span "Capacity:" at bounding box center [341, 57] width 44 height 13
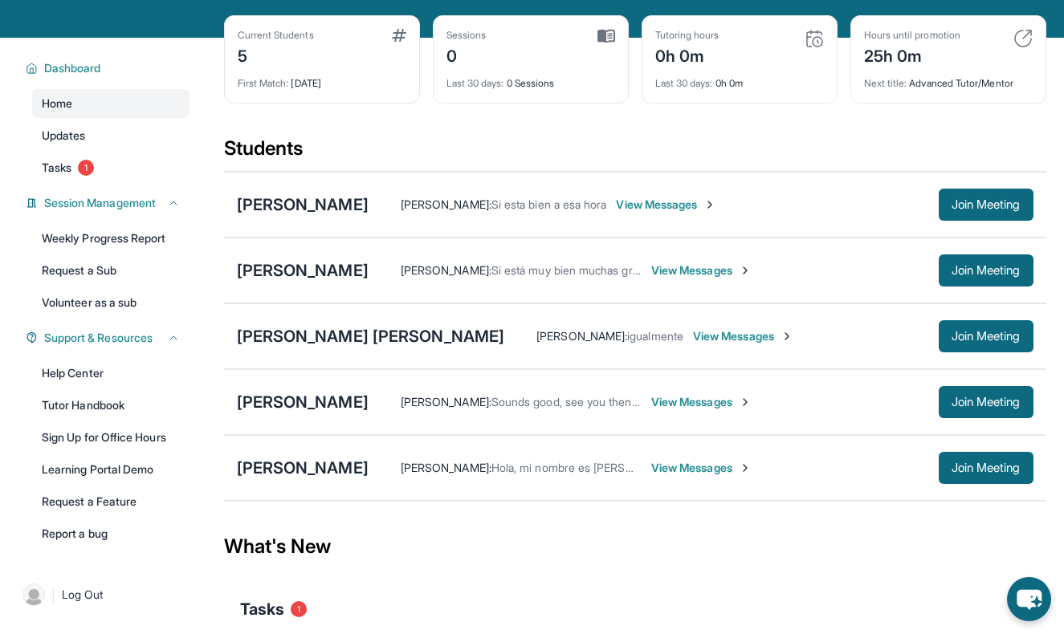
scroll to position [96, 0]
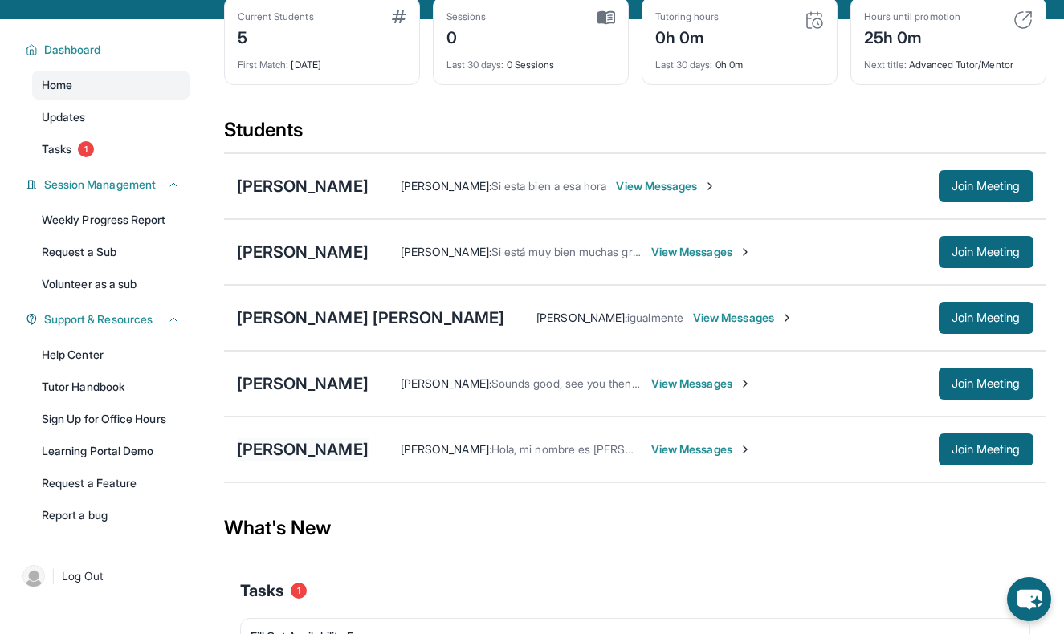
click at [302, 449] on div "[PERSON_NAME]" at bounding box center [303, 449] width 132 height 22
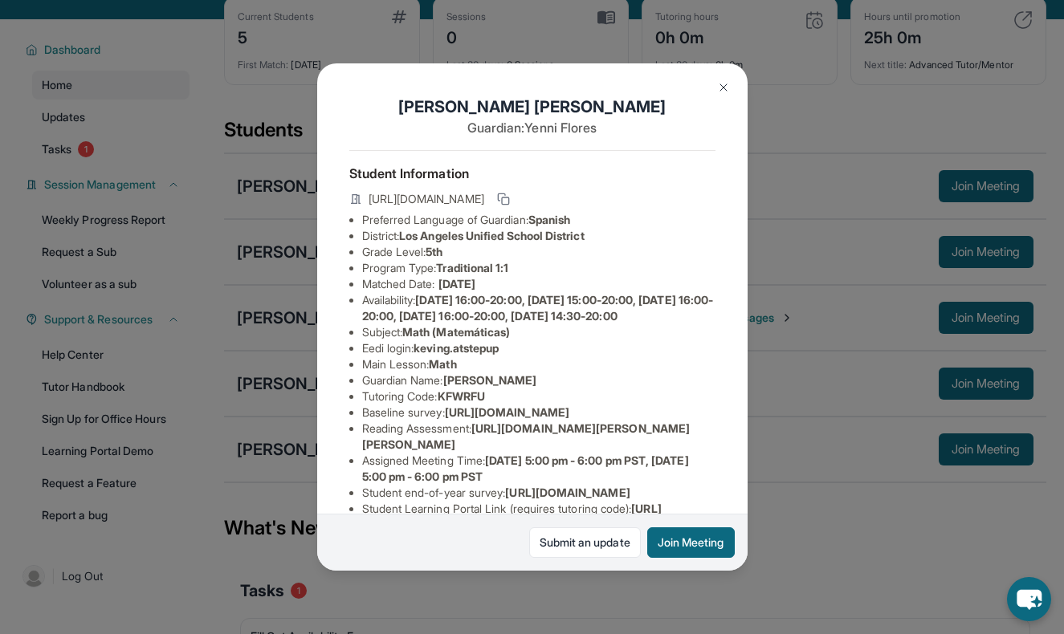
click at [726, 87] on img at bounding box center [723, 87] width 13 height 13
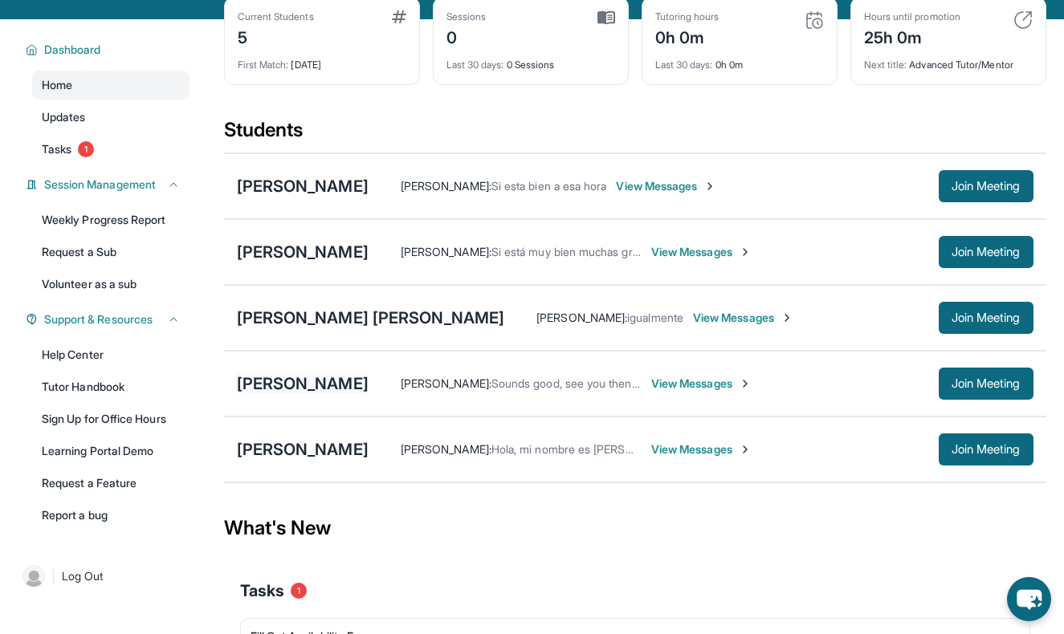
click at [305, 385] on div "[PERSON_NAME]" at bounding box center [303, 384] width 132 height 22
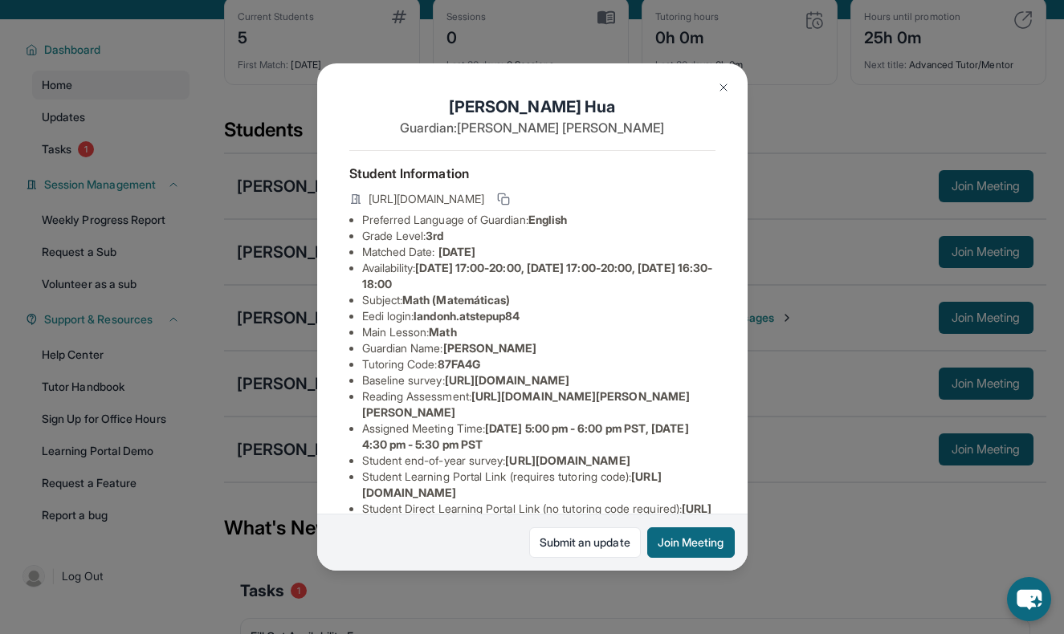
click at [723, 82] on img at bounding box center [723, 87] width 13 height 13
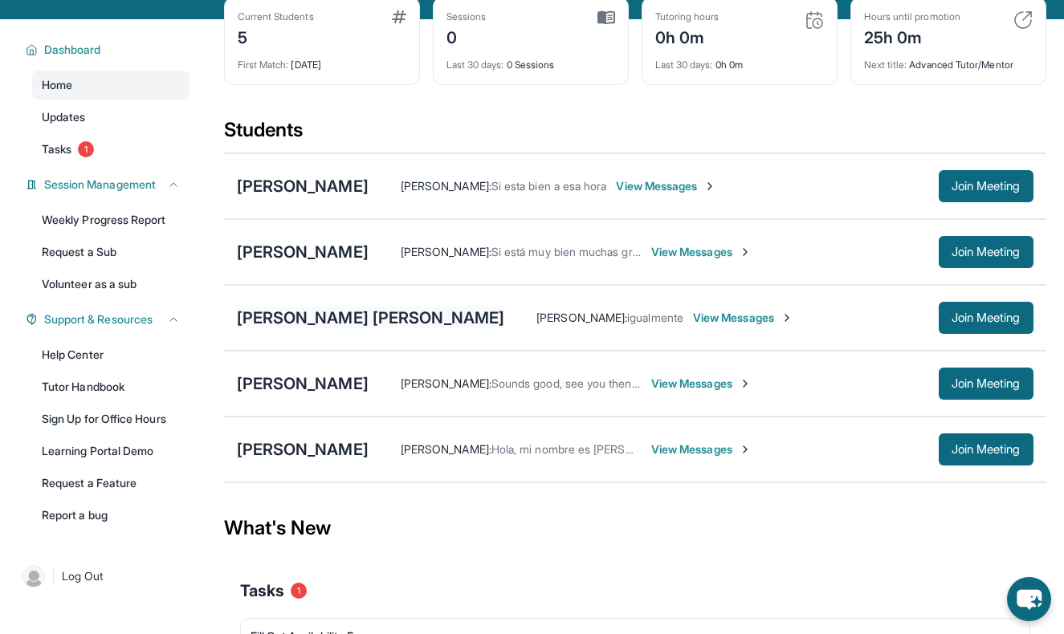
click at [304, 315] on div "[PERSON_NAME] [PERSON_NAME]" at bounding box center [371, 318] width 268 height 22
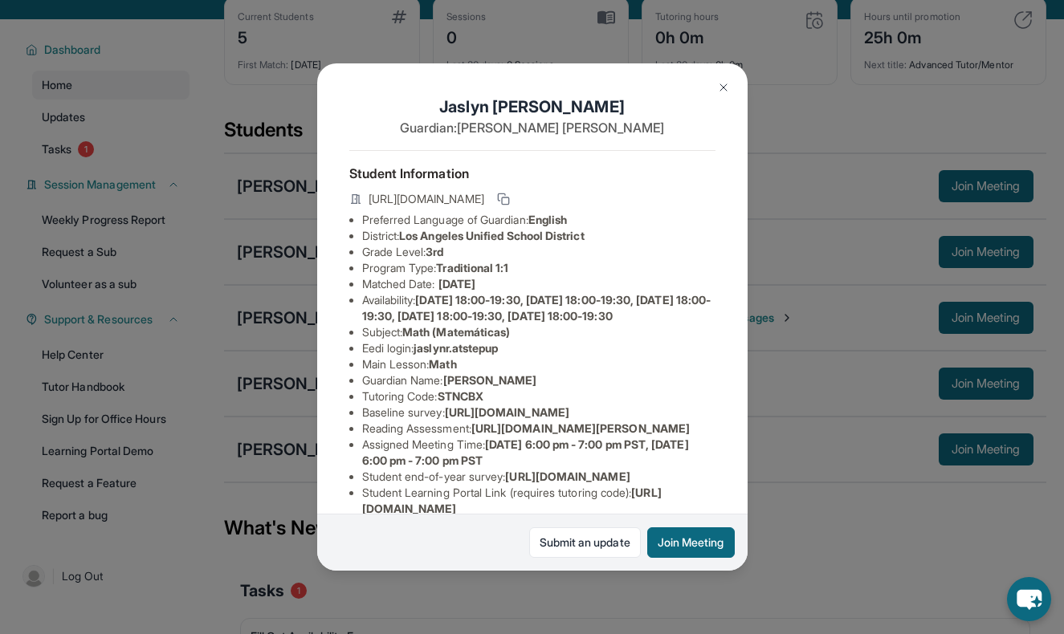
click at [731, 87] on button at bounding box center [723, 87] width 32 height 32
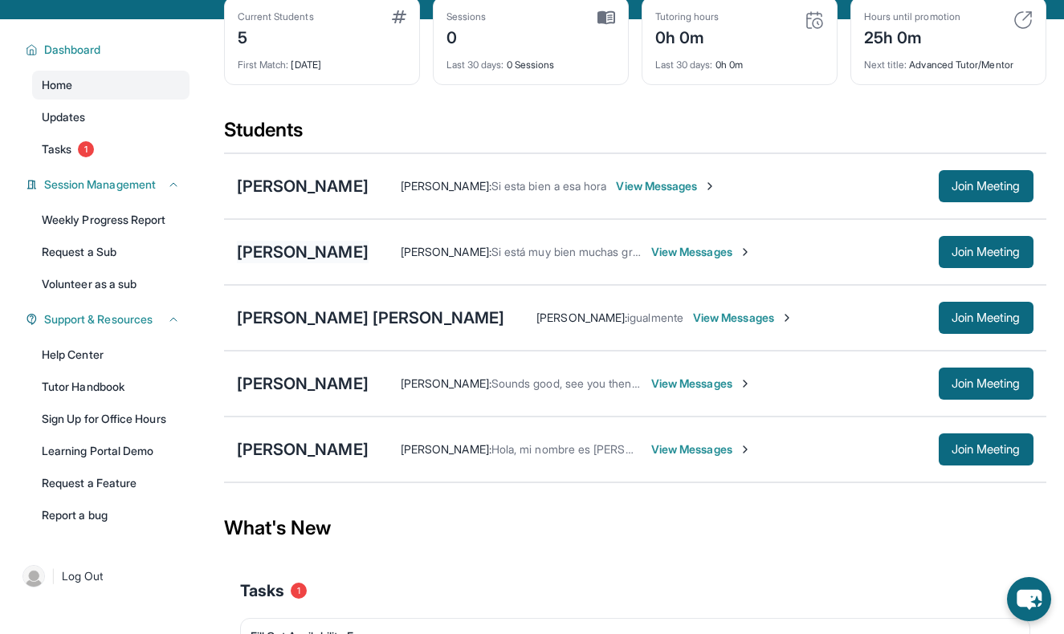
click at [279, 251] on div "[PERSON_NAME]" at bounding box center [303, 252] width 132 height 22
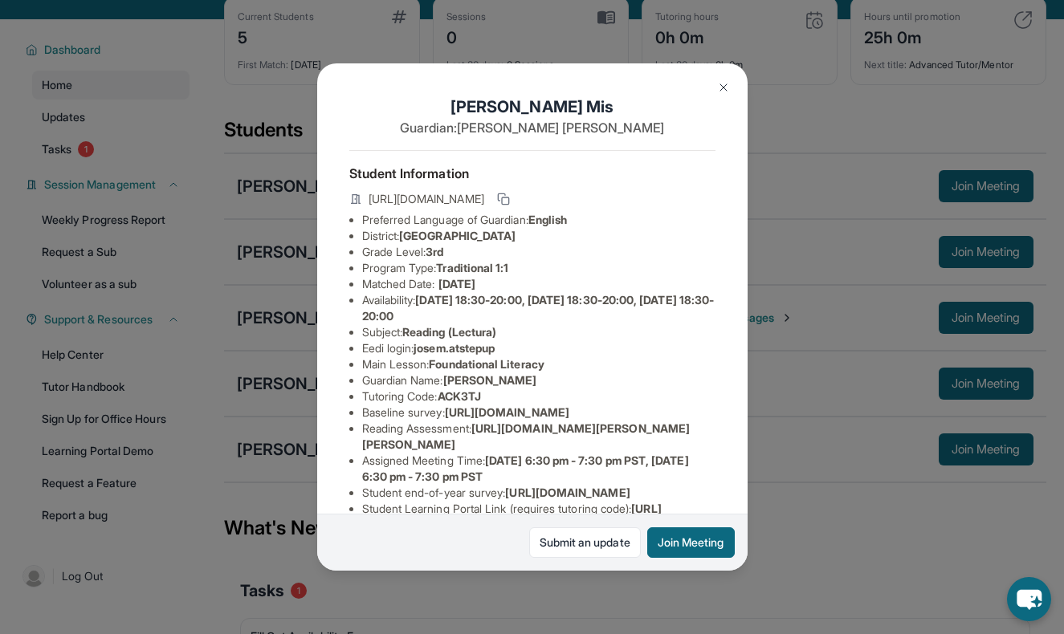
click at [724, 90] on img at bounding box center [723, 87] width 13 height 13
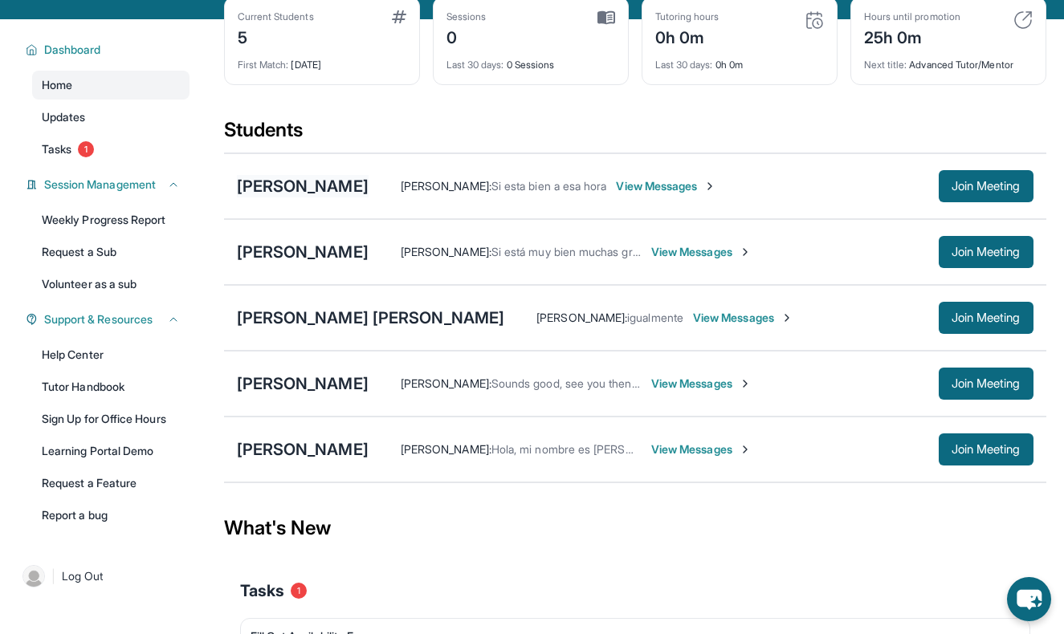
click at [309, 186] on div "[PERSON_NAME]" at bounding box center [303, 186] width 132 height 22
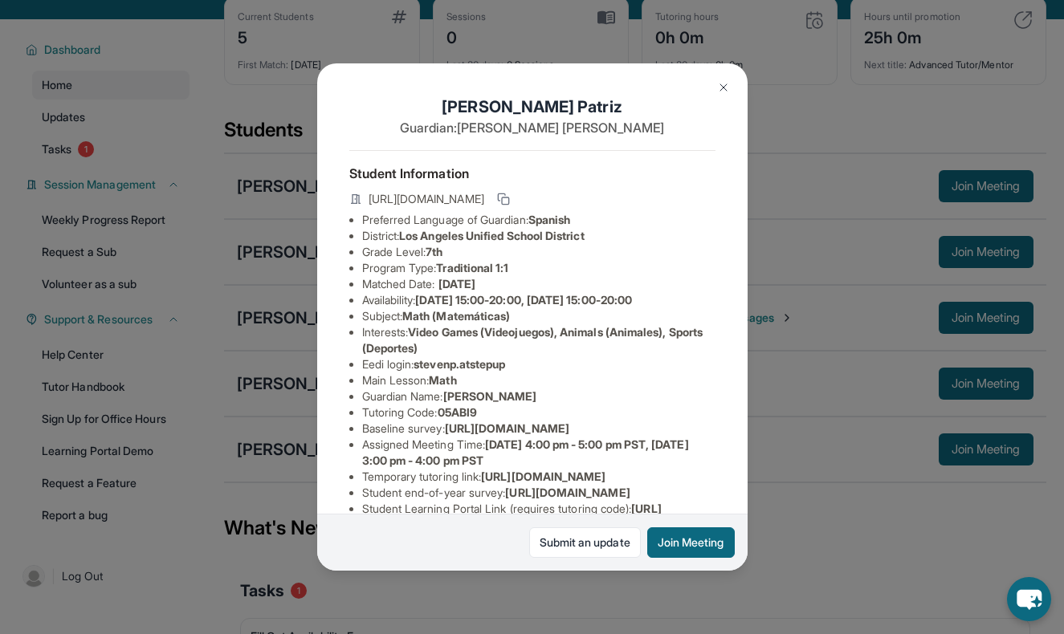
click at [725, 85] on img at bounding box center [723, 87] width 13 height 13
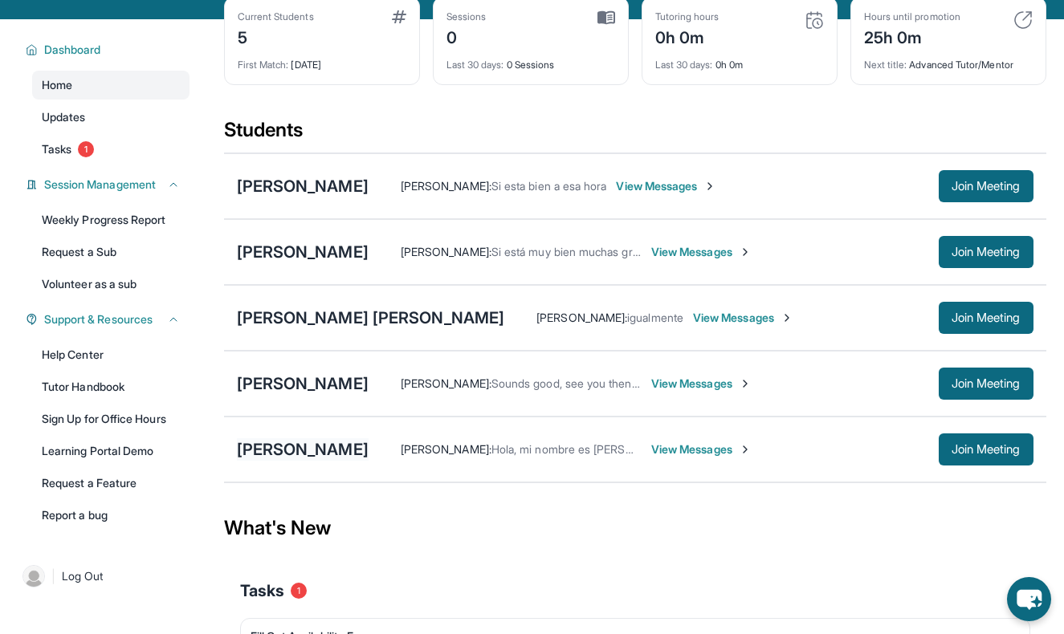
click at [285, 449] on div "[PERSON_NAME]" at bounding box center [303, 449] width 132 height 22
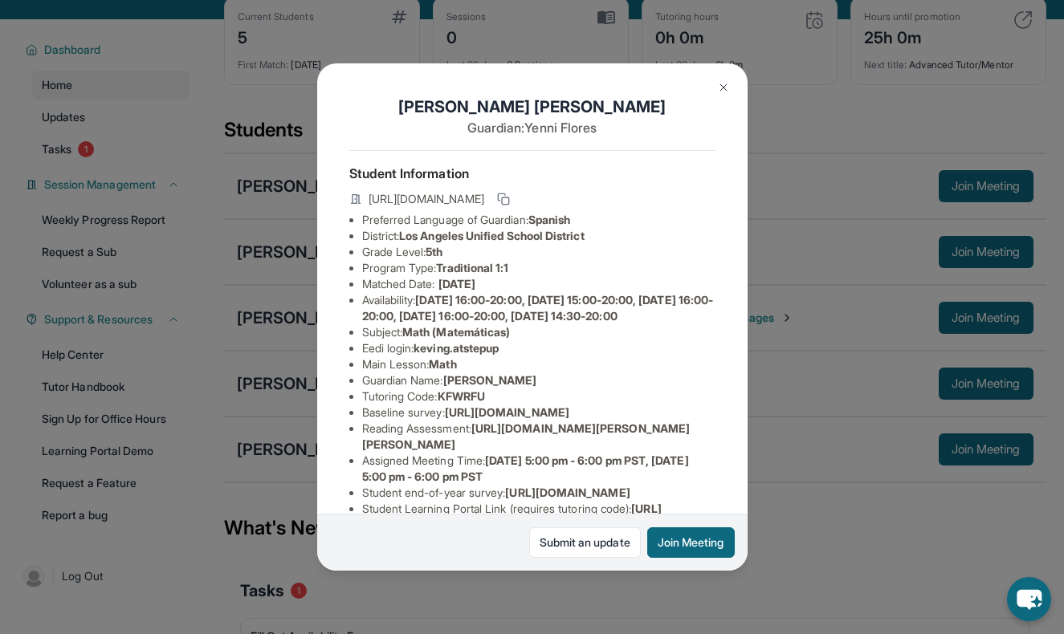
click at [726, 95] on button at bounding box center [723, 87] width 32 height 32
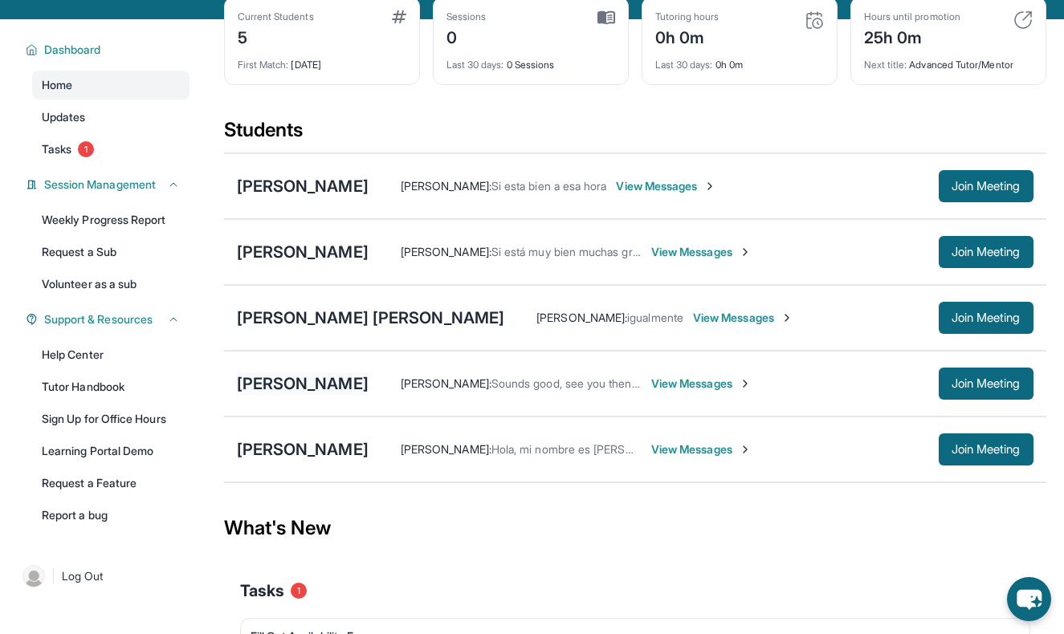
click at [311, 373] on div "[PERSON_NAME]" at bounding box center [303, 384] width 132 height 22
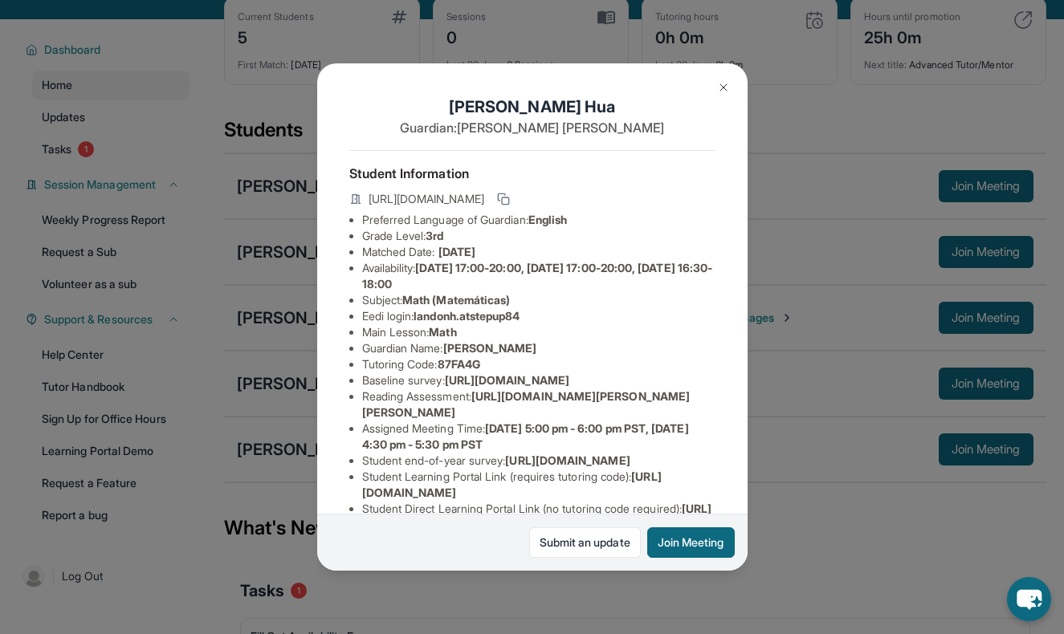
click at [727, 87] on img at bounding box center [723, 87] width 13 height 13
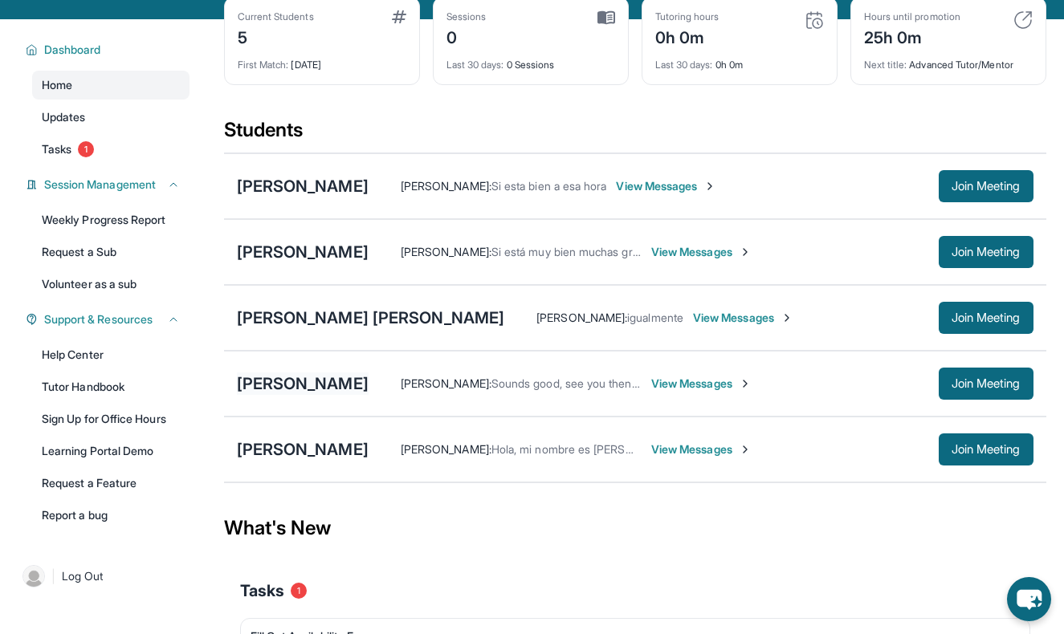
click at [297, 383] on div "[PERSON_NAME]" at bounding box center [303, 384] width 132 height 22
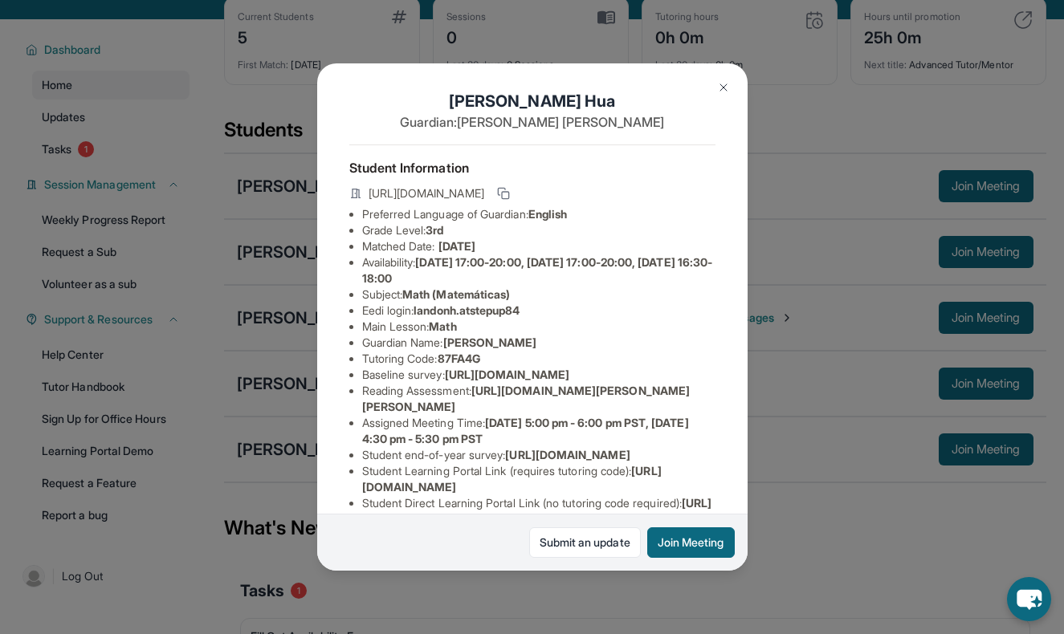
scroll to position [0, 0]
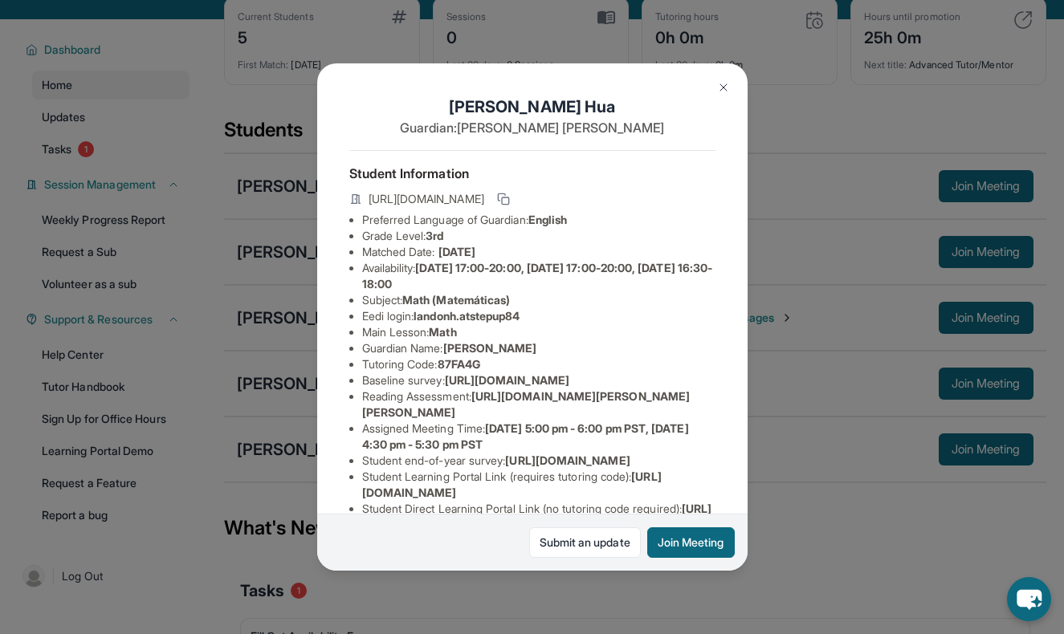
click at [719, 83] on img at bounding box center [723, 87] width 13 height 13
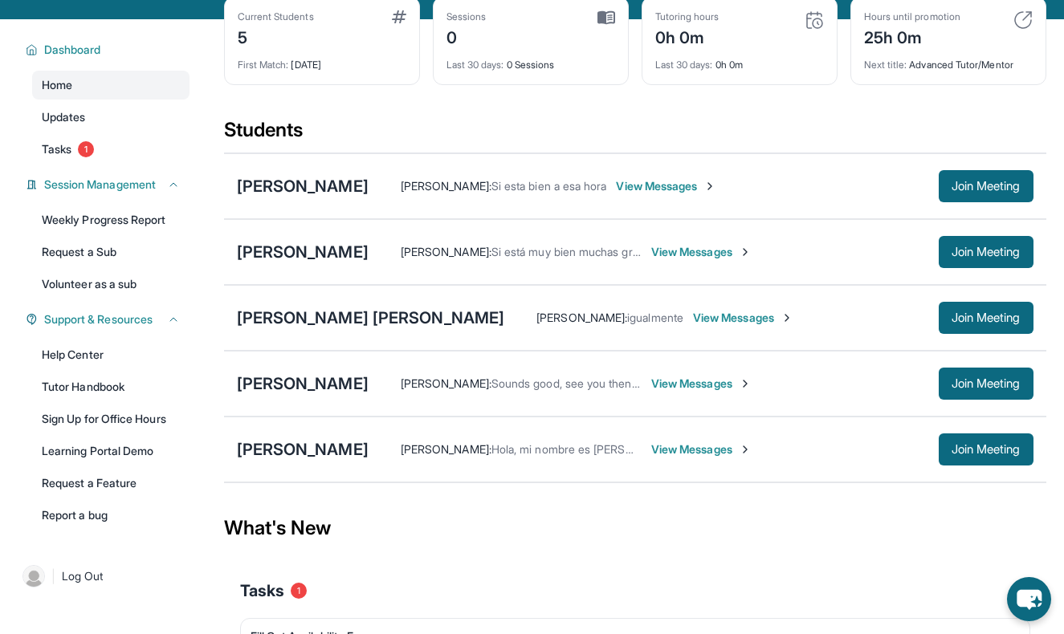
click at [314, 170] on div "[PERSON_NAME] [PERSON_NAME] : Si esta bien a esa hora View Messages Join Meeting" at bounding box center [635, 186] width 822 height 66
click at [312, 177] on div "[PERSON_NAME]" at bounding box center [303, 186] width 132 height 22
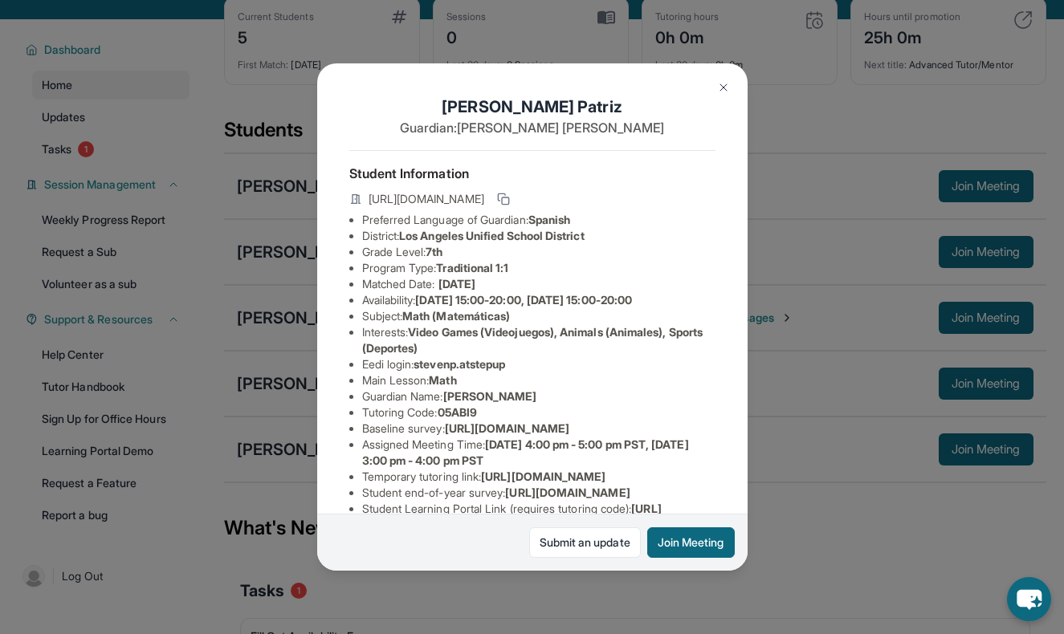
click at [731, 77] on button at bounding box center [723, 87] width 32 height 32
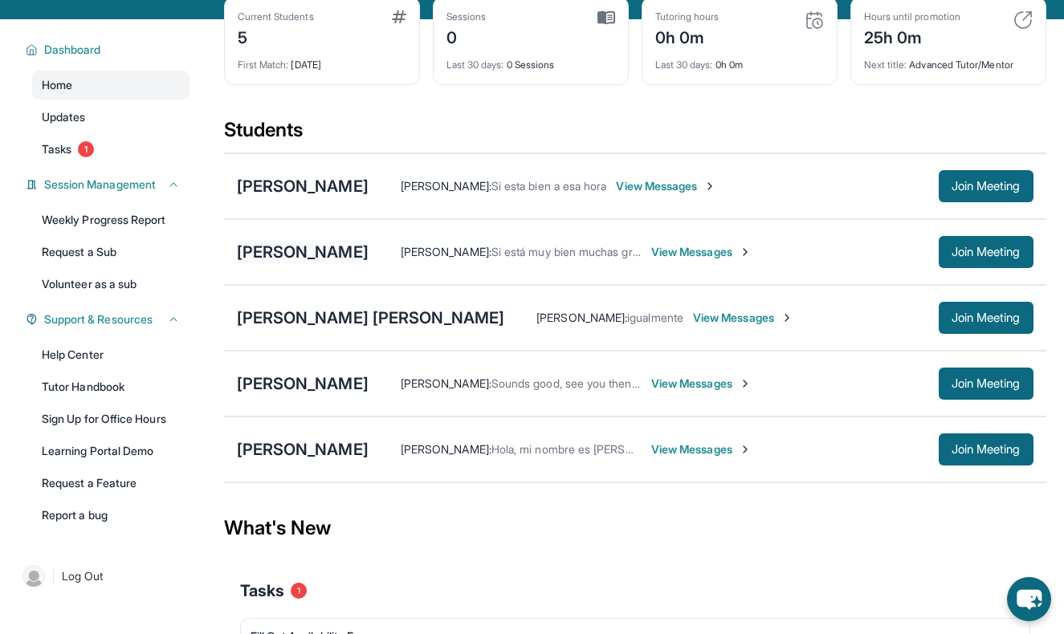
click at [283, 251] on div "[PERSON_NAME]" at bounding box center [303, 252] width 132 height 22
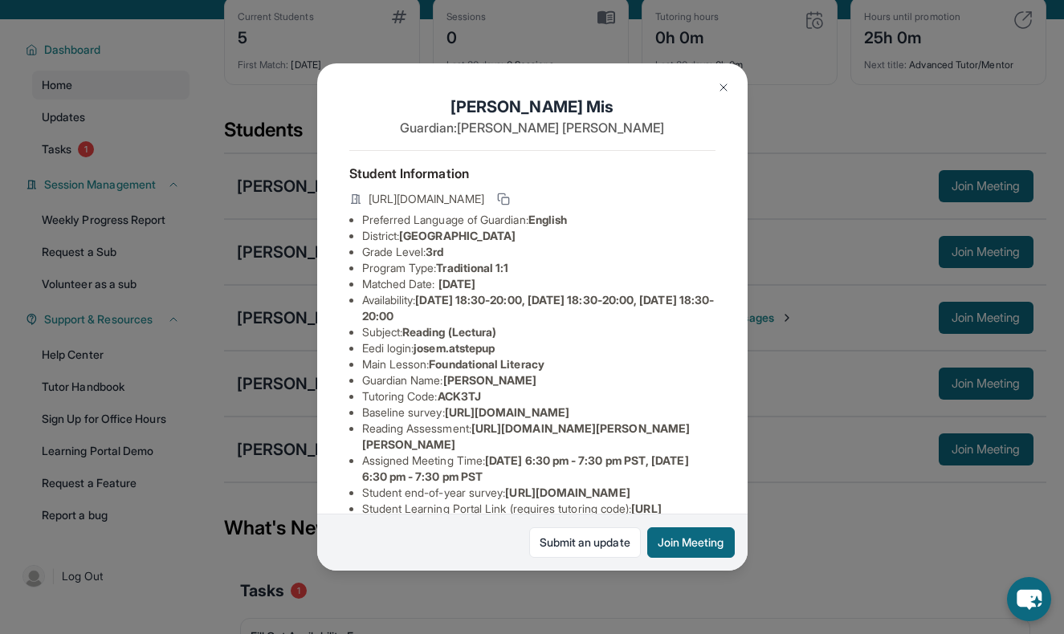
click at [728, 91] on img at bounding box center [723, 87] width 13 height 13
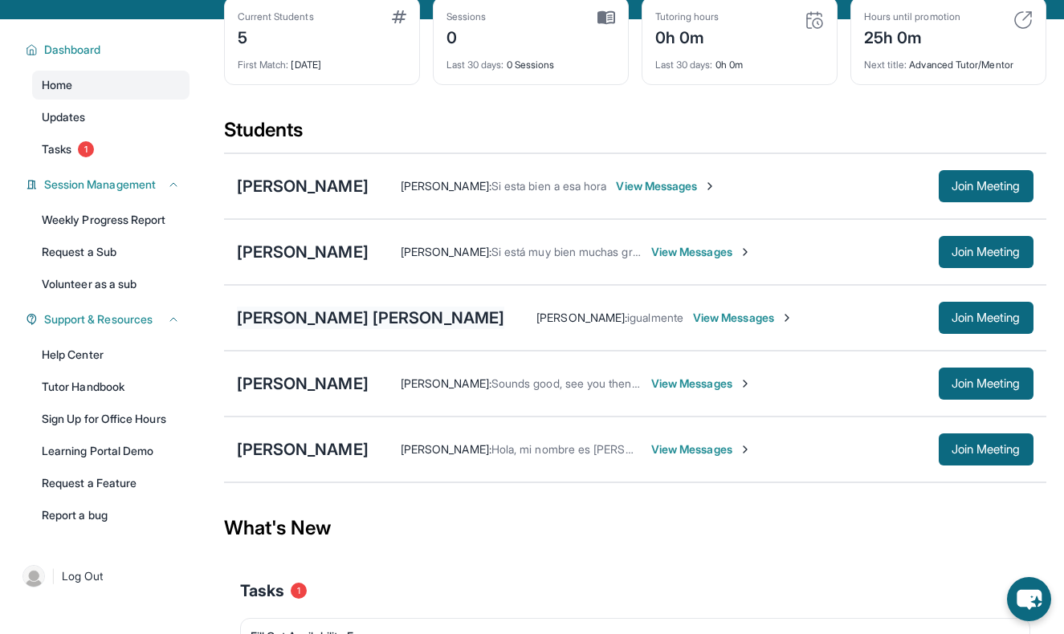
click at [285, 320] on div "[PERSON_NAME] [PERSON_NAME]" at bounding box center [371, 318] width 268 height 22
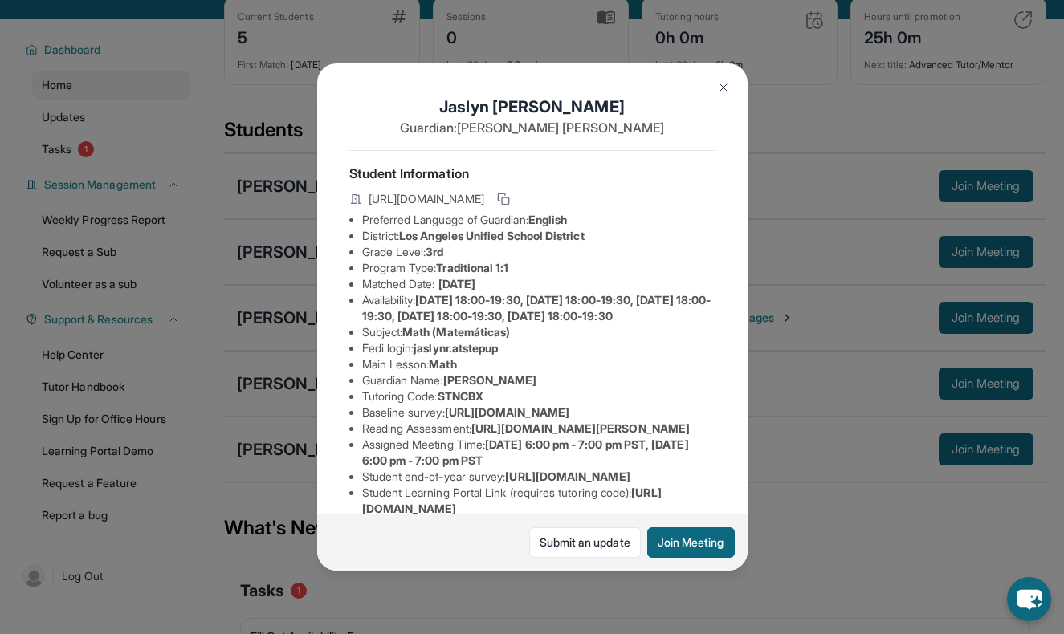
click at [726, 87] on img at bounding box center [723, 87] width 13 height 13
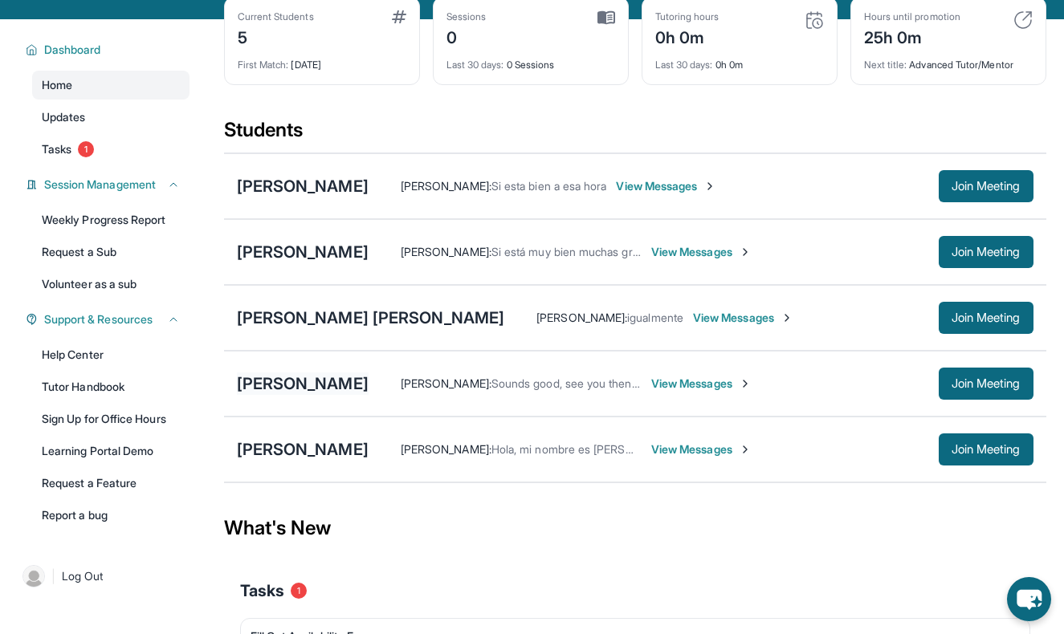
click at [283, 382] on div "[PERSON_NAME]" at bounding box center [303, 384] width 132 height 22
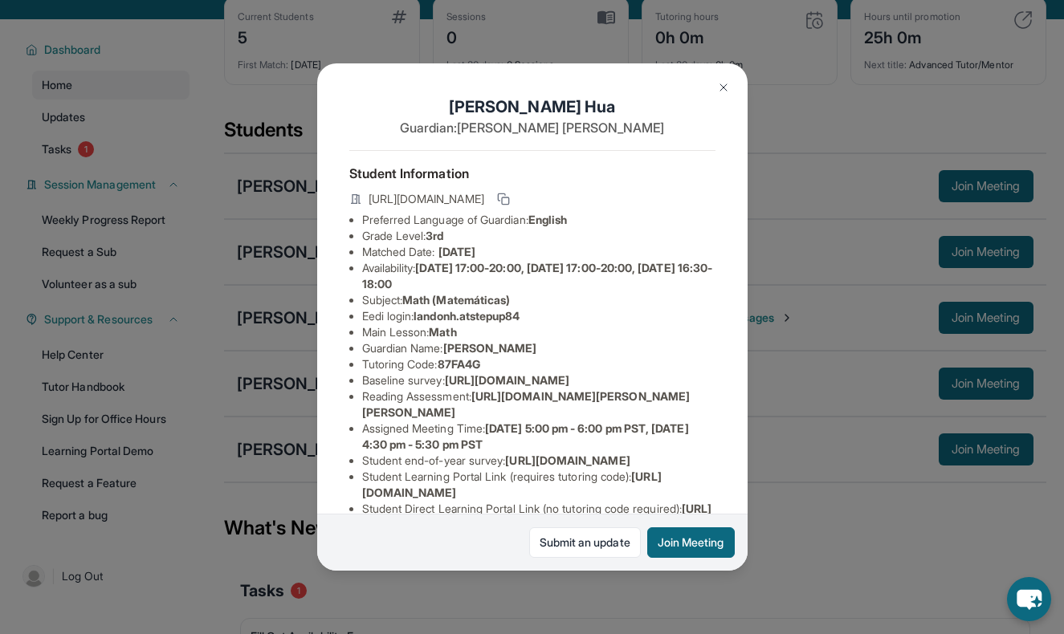
click at [735, 79] on button at bounding box center [723, 87] width 32 height 32
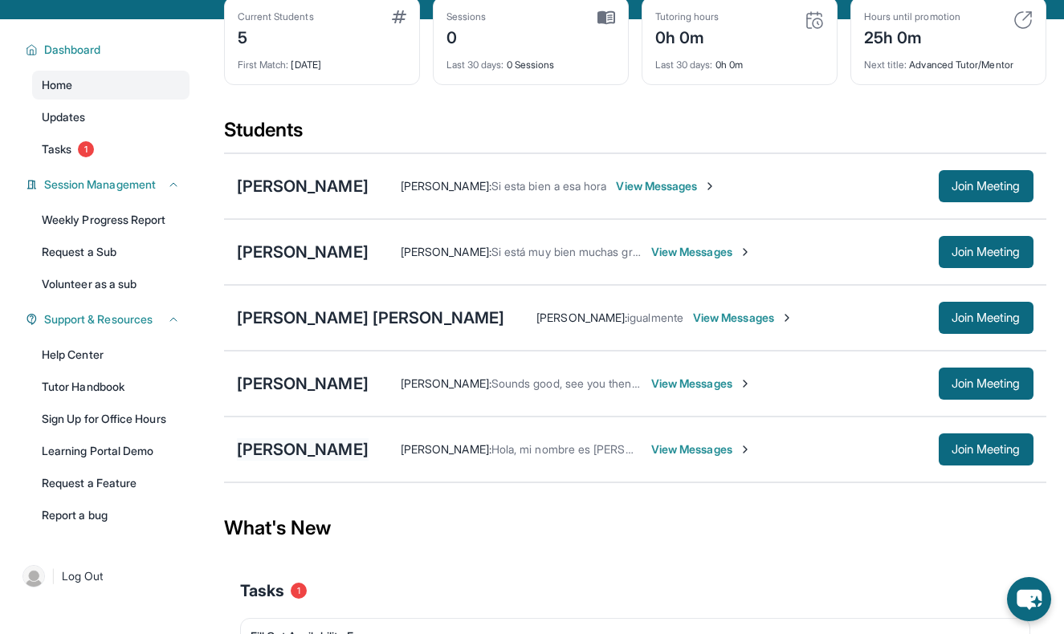
click at [289, 453] on div "[PERSON_NAME]" at bounding box center [303, 449] width 132 height 22
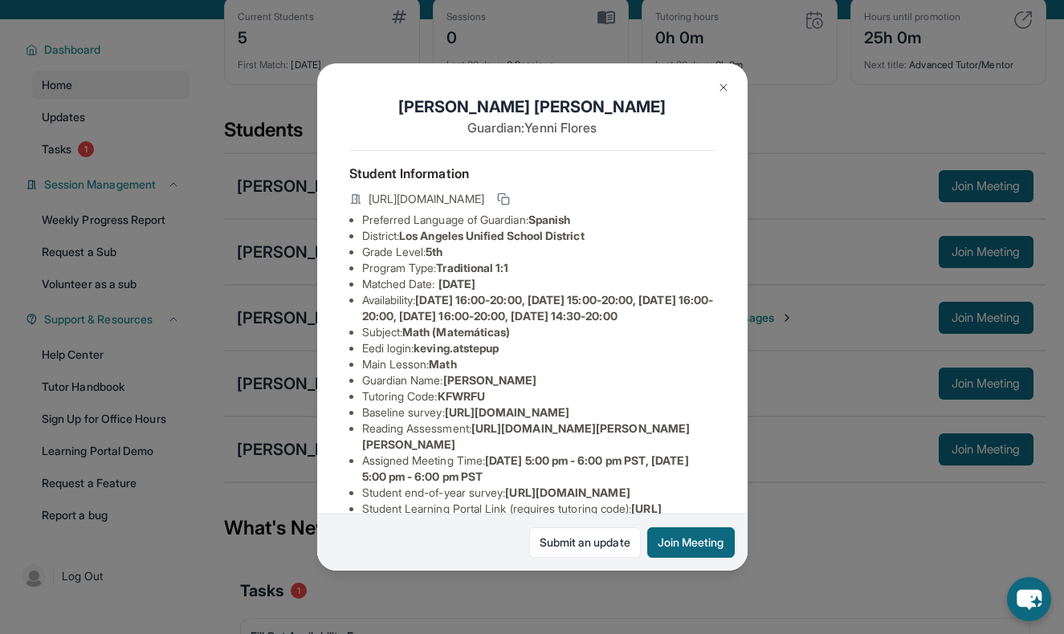
click at [723, 89] on img at bounding box center [723, 87] width 13 height 13
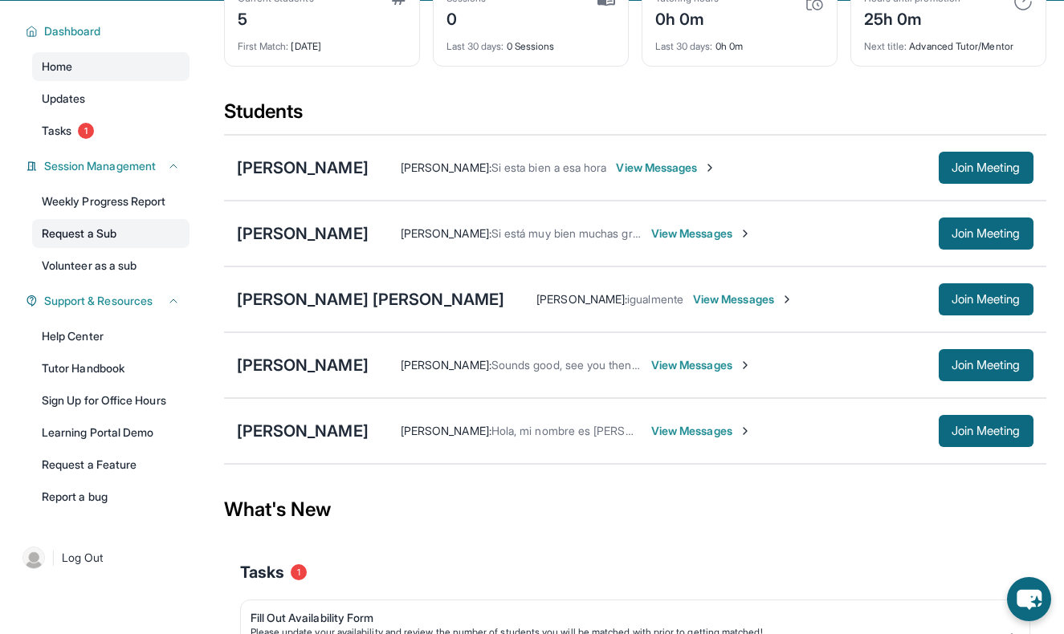
scroll to position [121, 0]
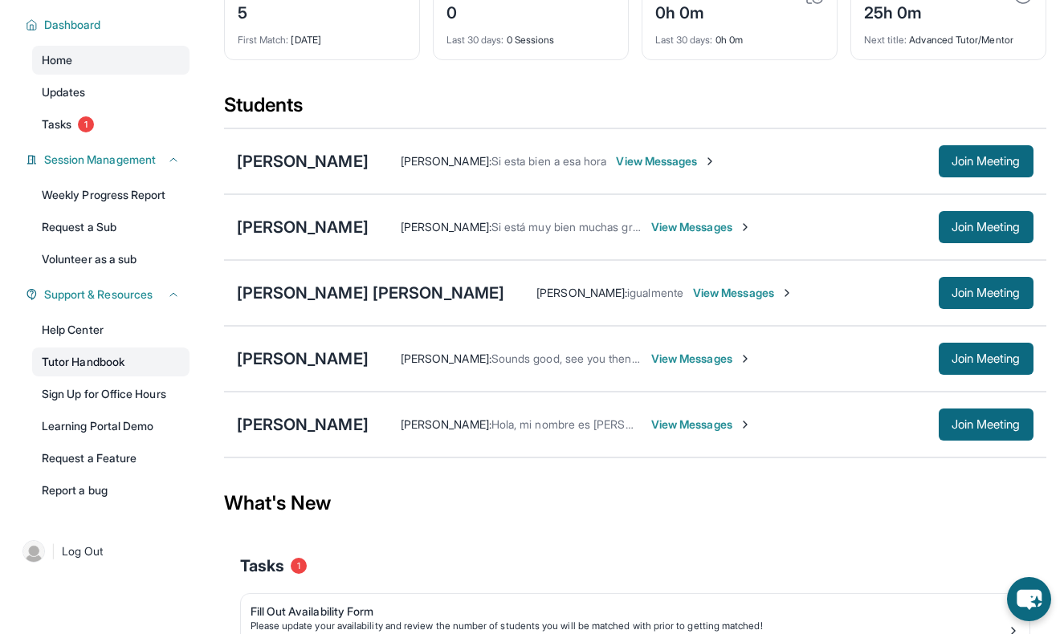
click at [101, 366] on link "Tutor Handbook" at bounding box center [110, 362] width 157 height 29
click at [105, 464] on link "Request a Feature" at bounding box center [110, 458] width 157 height 29
click at [100, 423] on link "Learning Portal Demo" at bounding box center [110, 426] width 157 height 29
click at [279, 430] on div "[PERSON_NAME]" at bounding box center [303, 424] width 132 height 22
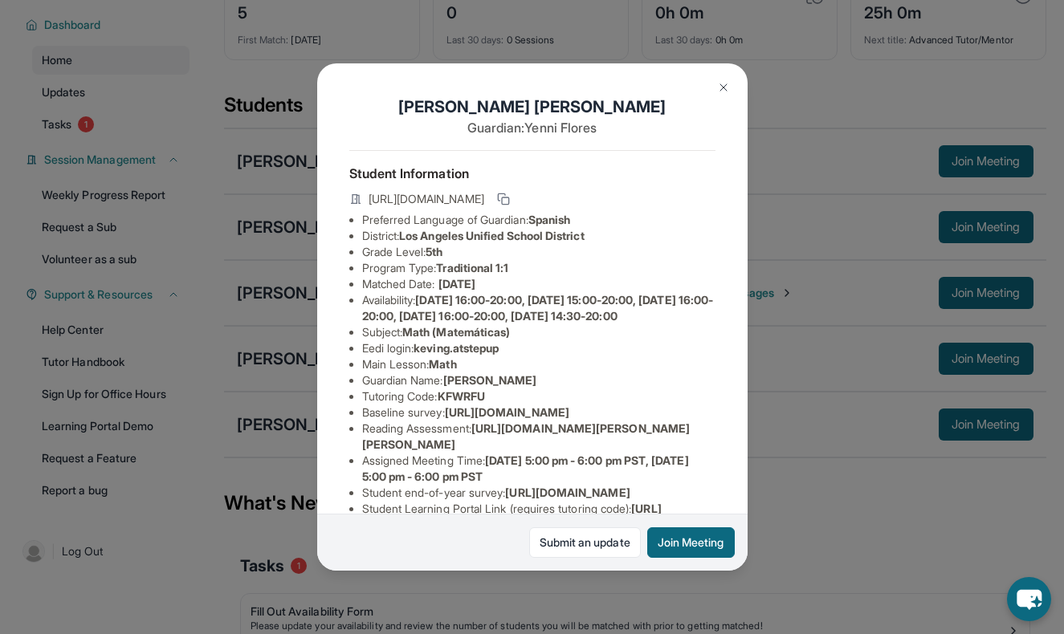
click at [728, 83] on img at bounding box center [723, 87] width 13 height 13
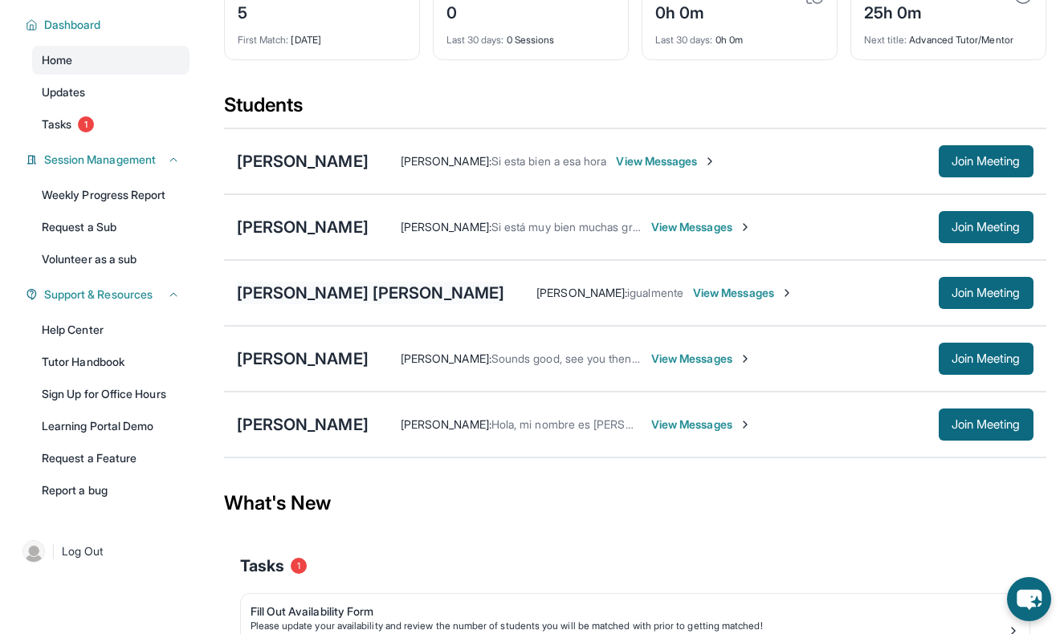
click at [280, 298] on div "[PERSON_NAME] [PERSON_NAME]" at bounding box center [371, 293] width 268 height 22
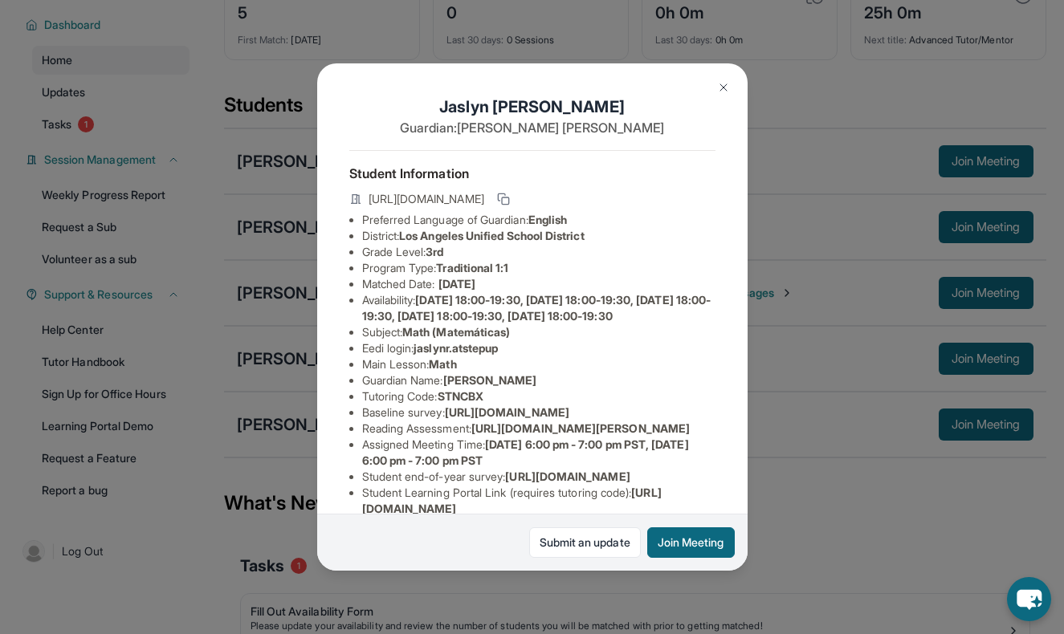
click at [721, 81] on img at bounding box center [723, 87] width 13 height 13
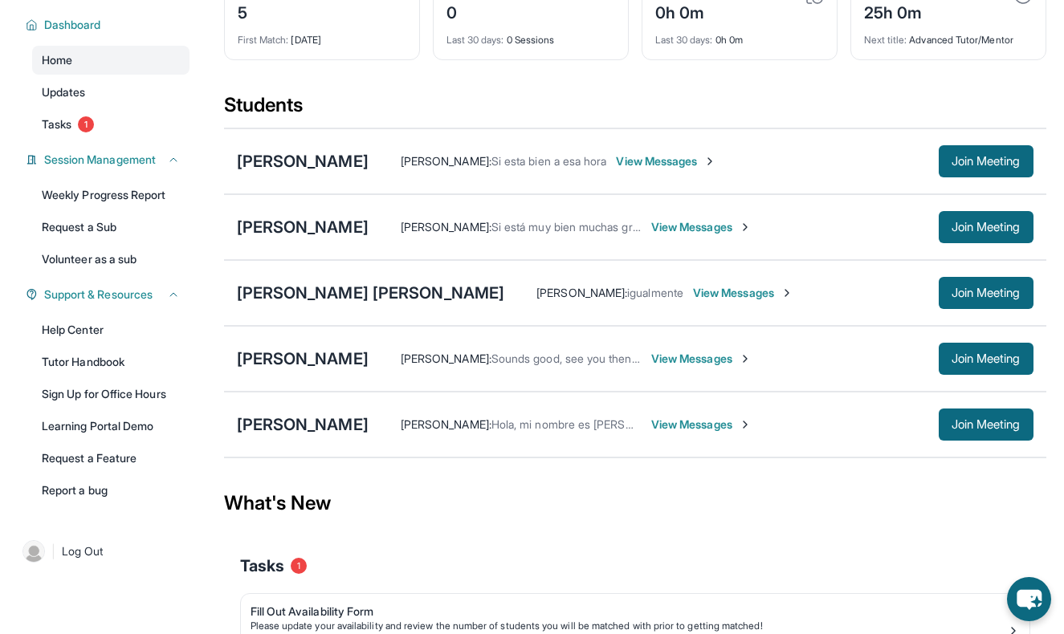
click at [275, 306] on div "[PERSON_NAME] [PERSON_NAME] : igualmente View Messages Join Meeting" at bounding box center [635, 293] width 822 height 66
click at [279, 426] on div "[PERSON_NAME]" at bounding box center [303, 424] width 132 height 22
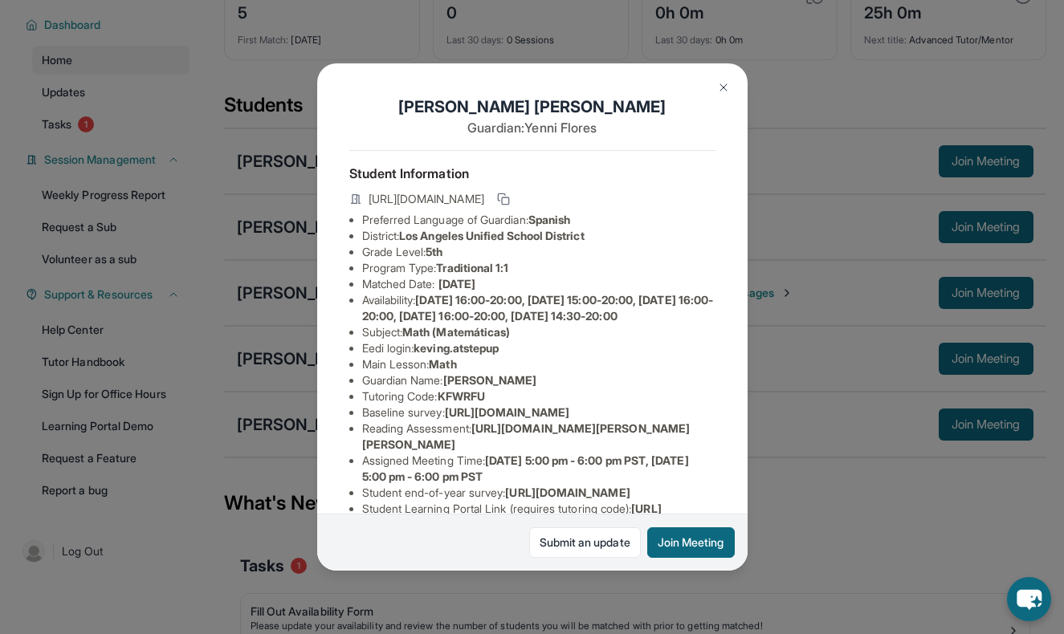
click at [726, 78] on button at bounding box center [723, 87] width 32 height 32
